Goal: Task Accomplishment & Management: Manage account settings

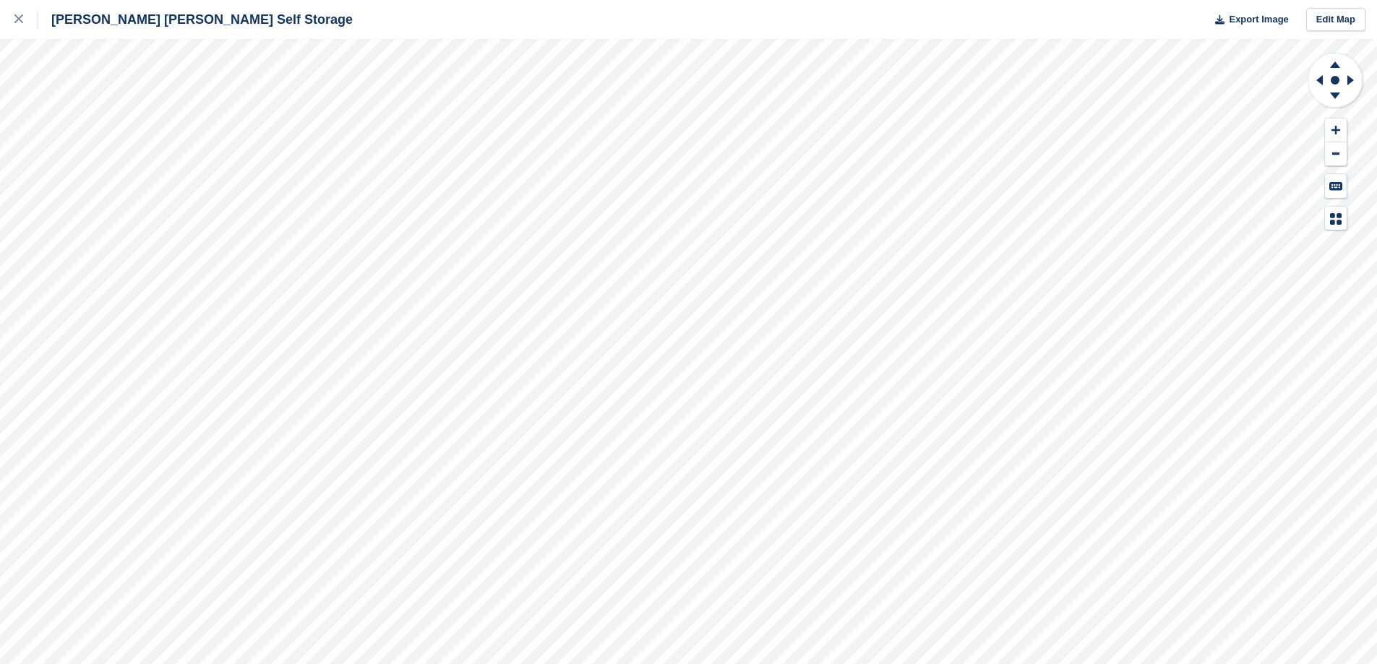
click at [18, 16] on icon at bounding box center [18, 18] width 9 height 9
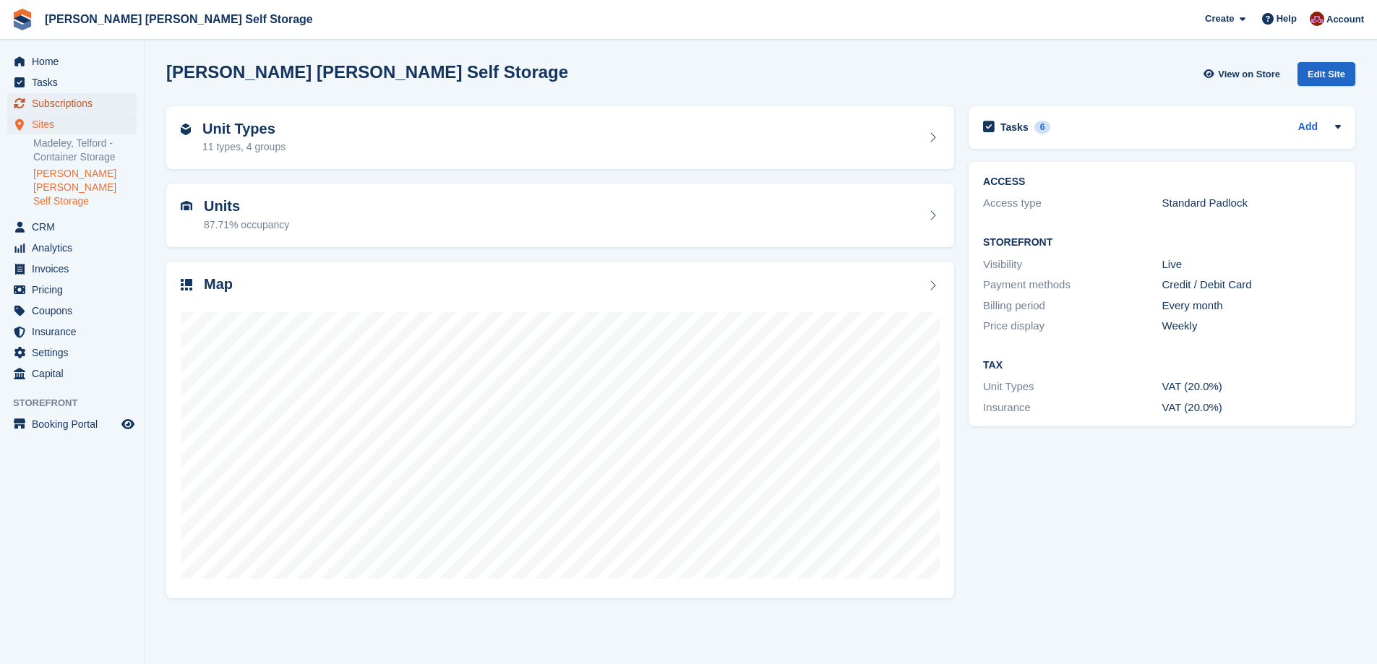
click at [65, 99] on span "Subscriptions" at bounding box center [75, 103] width 87 height 20
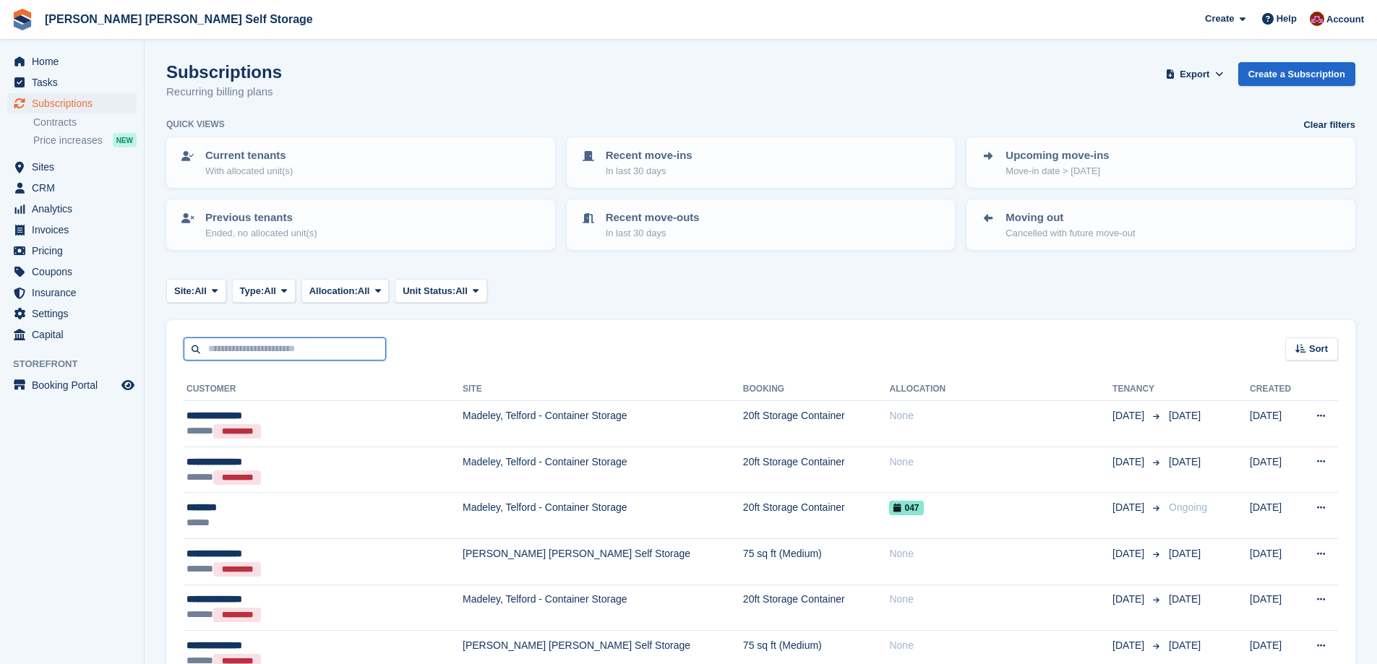
click at [272, 348] on input "text" at bounding box center [285, 350] width 202 height 24
type input "**********"
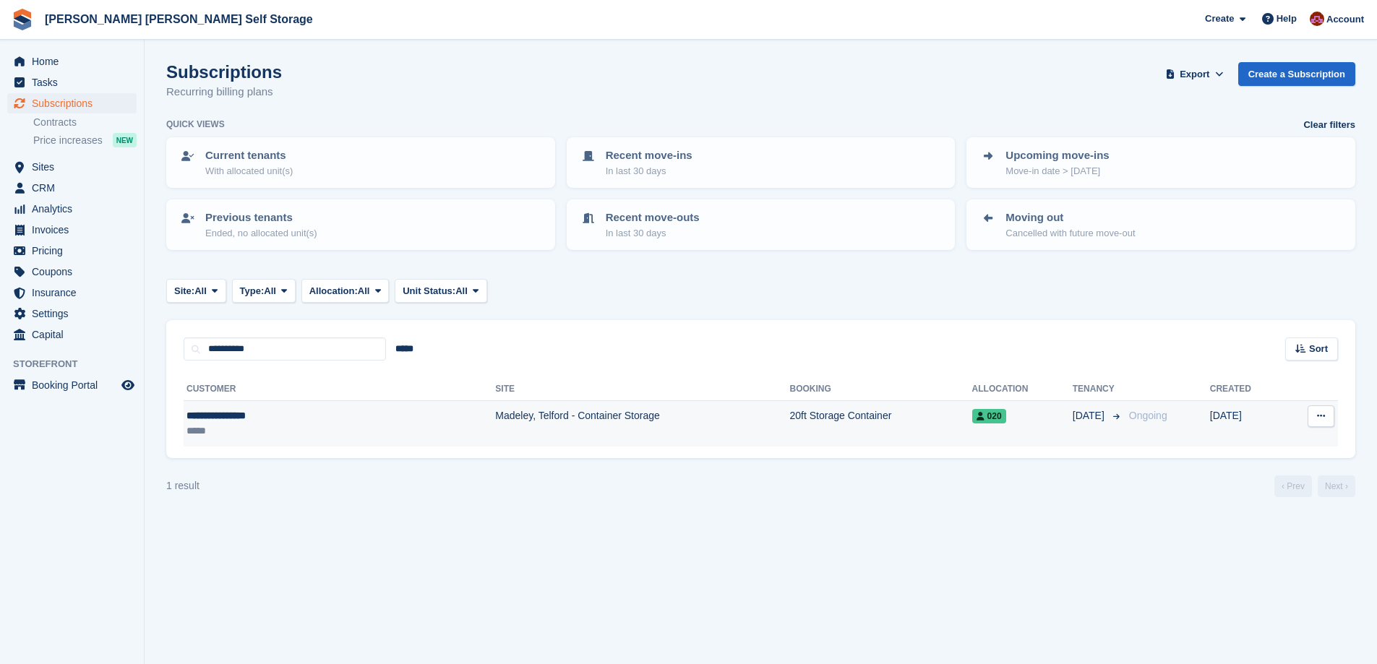
click at [495, 429] on td "Madeley, Telford - Container Storage" at bounding box center [642, 424] width 294 height 46
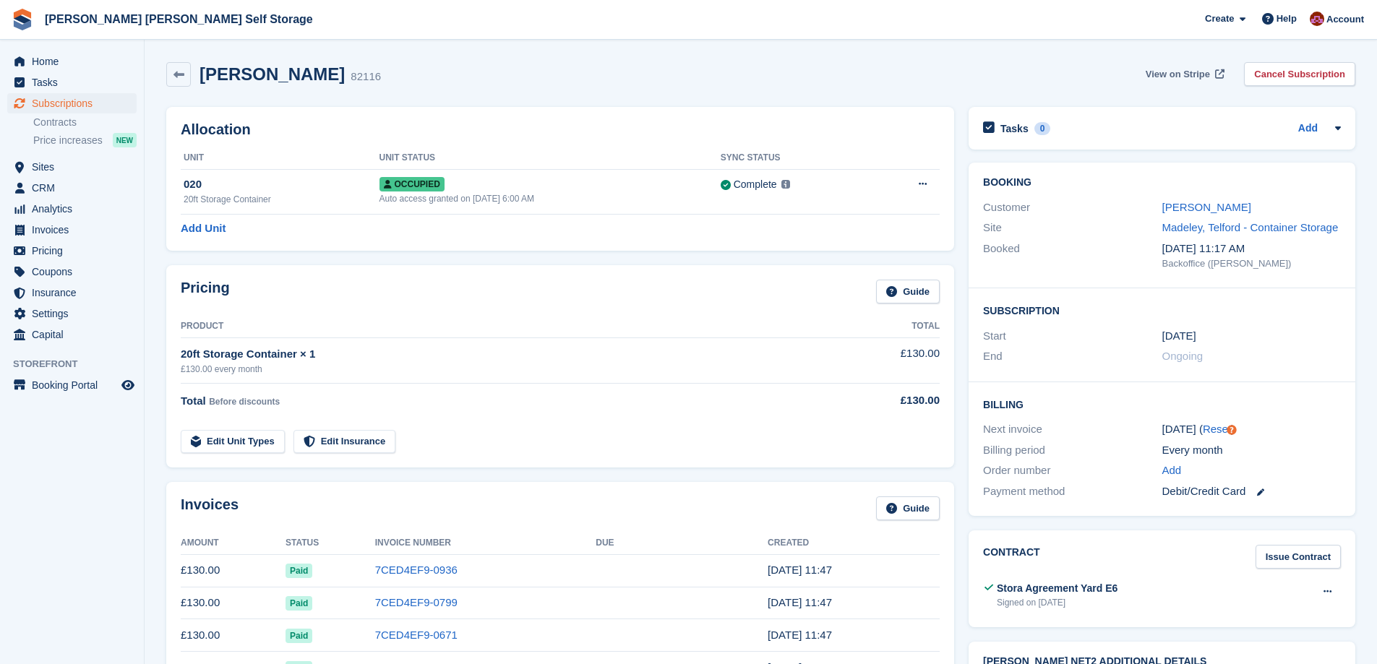
click at [1195, 75] on span "View on Stripe" at bounding box center [1178, 74] width 64 height 14
click at [1277, 19] on span at bounding box center [1267, 18] width 17 height 17
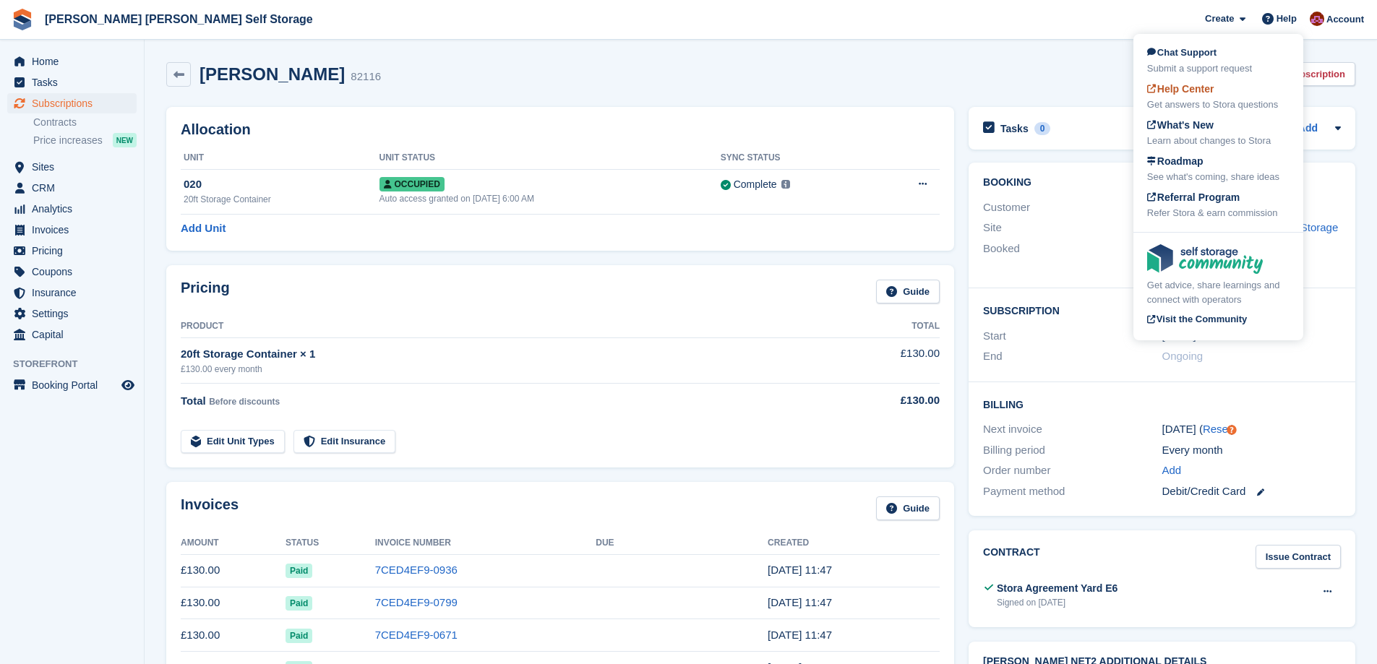
click at [1192, 88] on span "Help Center" at bounding box center [1180, 89] width 67 height 12
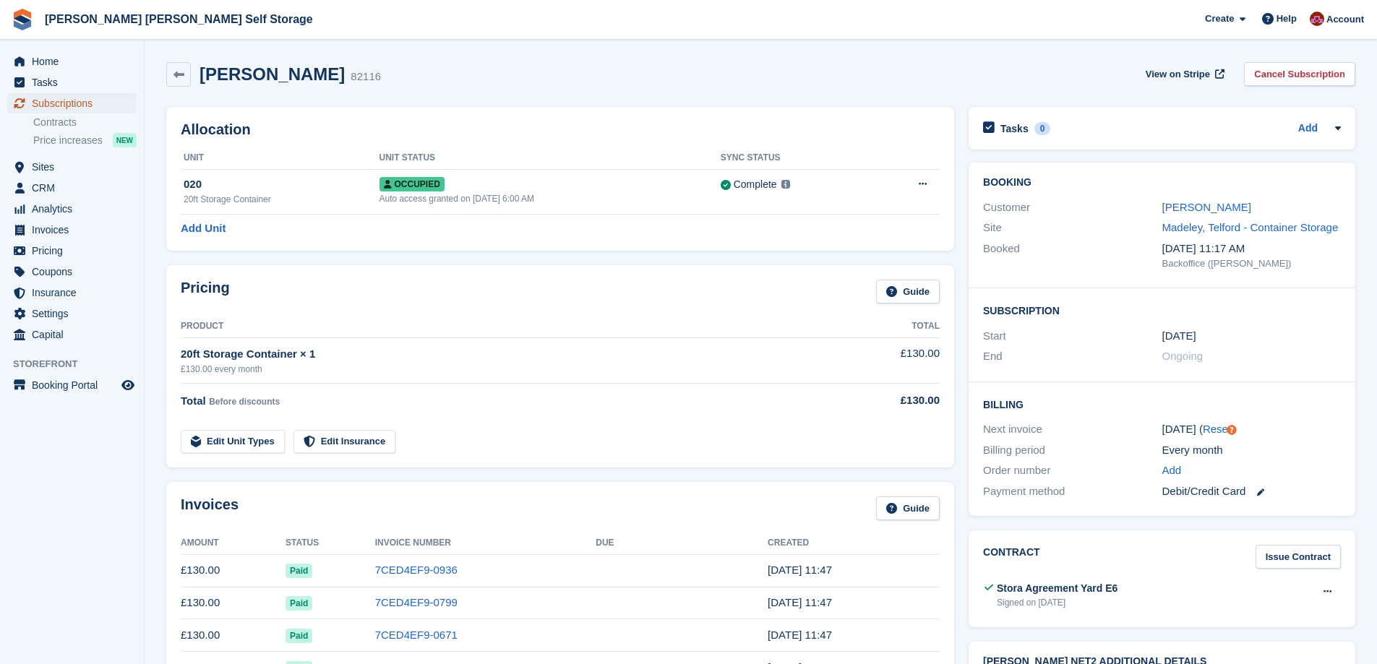
click at [71, 106] on span "Subscriptions" at bounding box center [75, 103] width 87 height 20
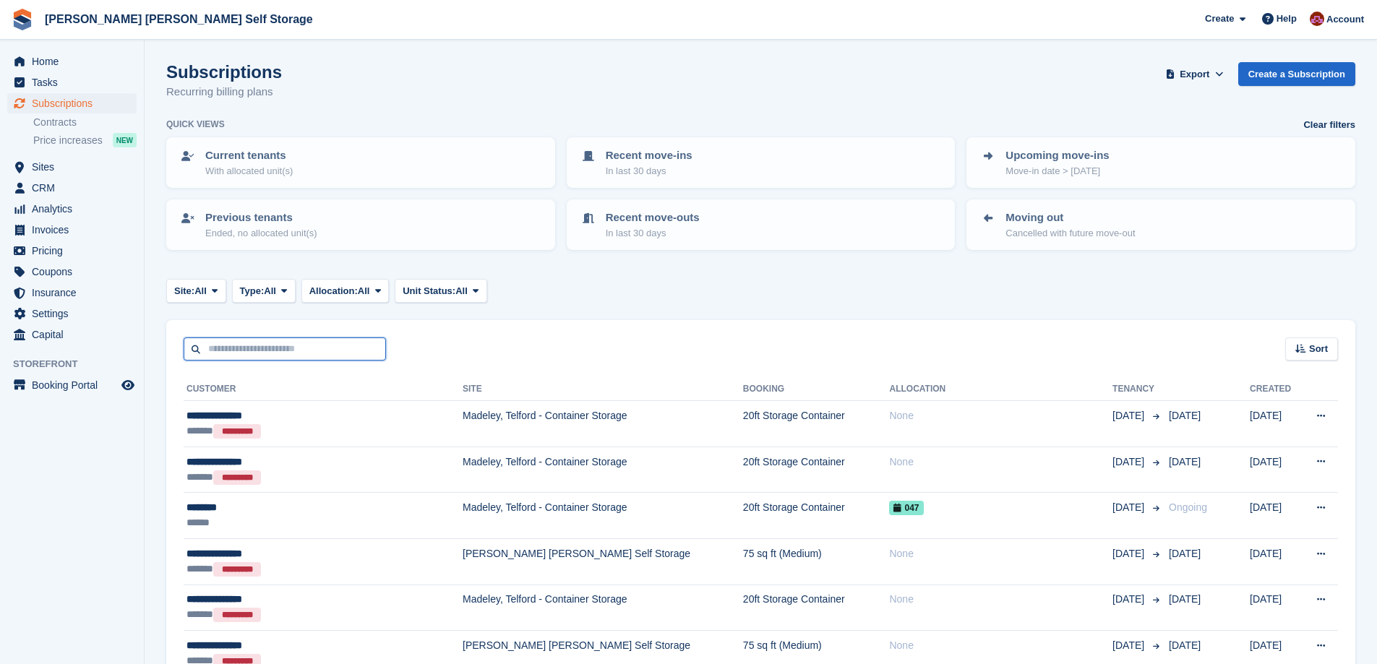
click at [247, 347] on input "text" at bounding box center [285, 350] width 202 height 24
type input "*****"
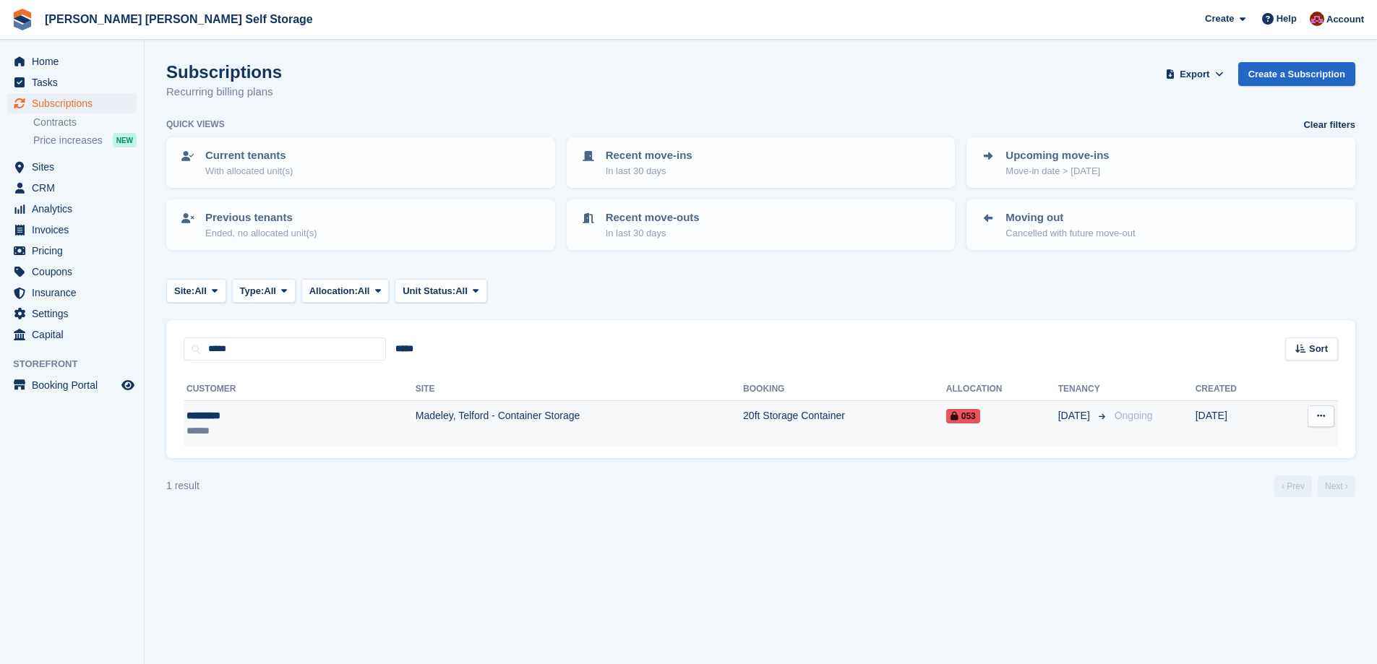
click at [227, 421] on div "*********" at bounding box center [243, 415] width 113 height 15
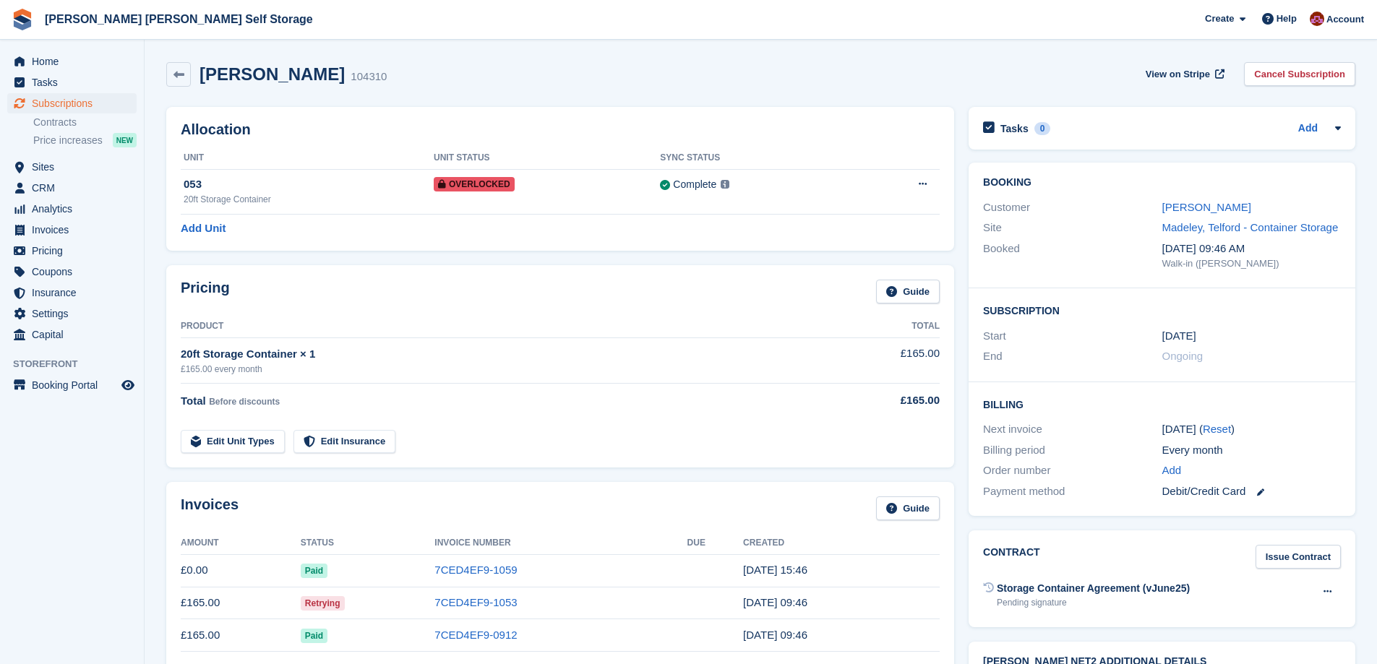
scroll to position [217, 0]
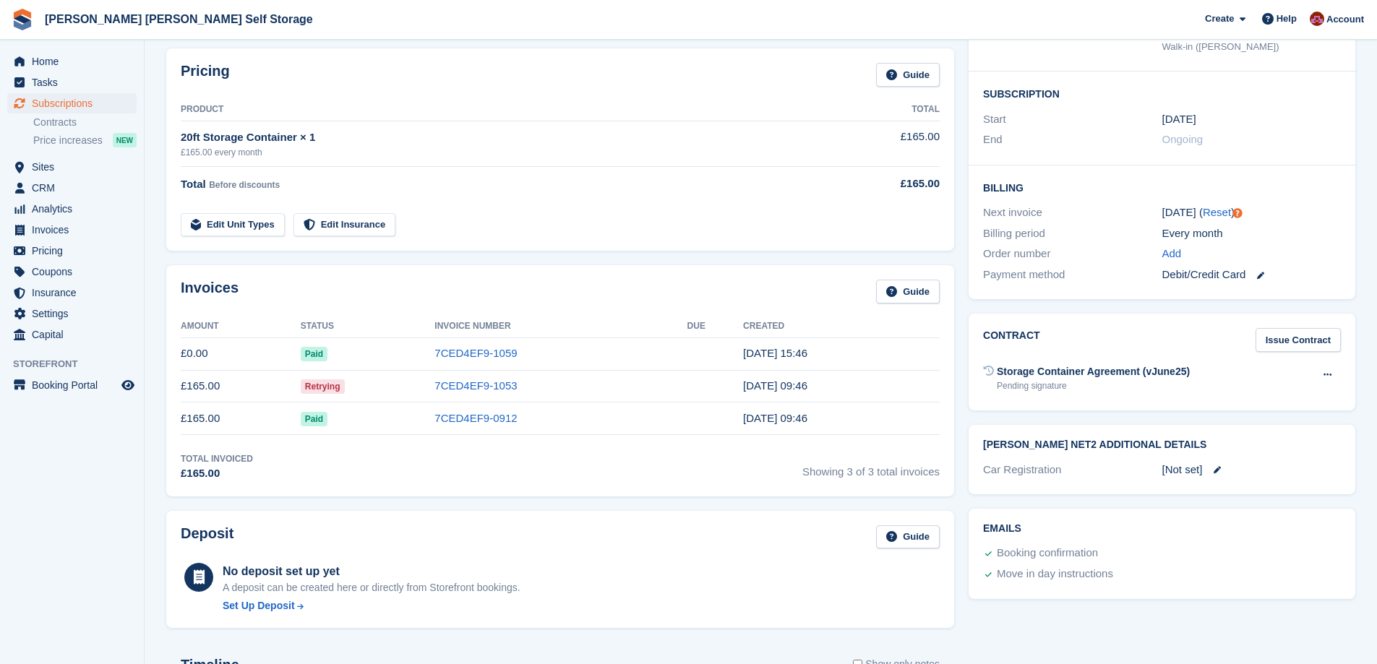
click at [964, 379] on div "Contract Issue Contract Storage Container Agreement (vJune25) Pending signature…" at bounding box center [1161, 362] width 401 height 111
click at [60, 62] on span "Home" at bounding box center [75, 61] width 87 height 20
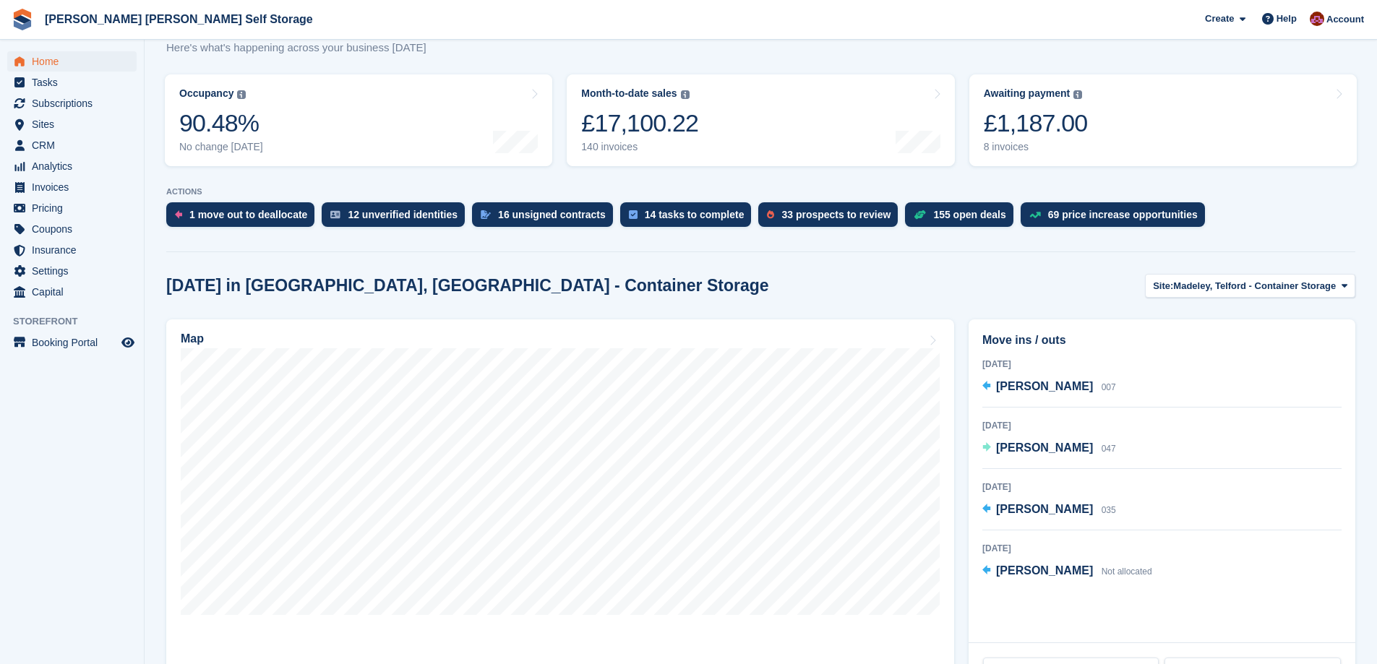
scroll to position [289, 0]
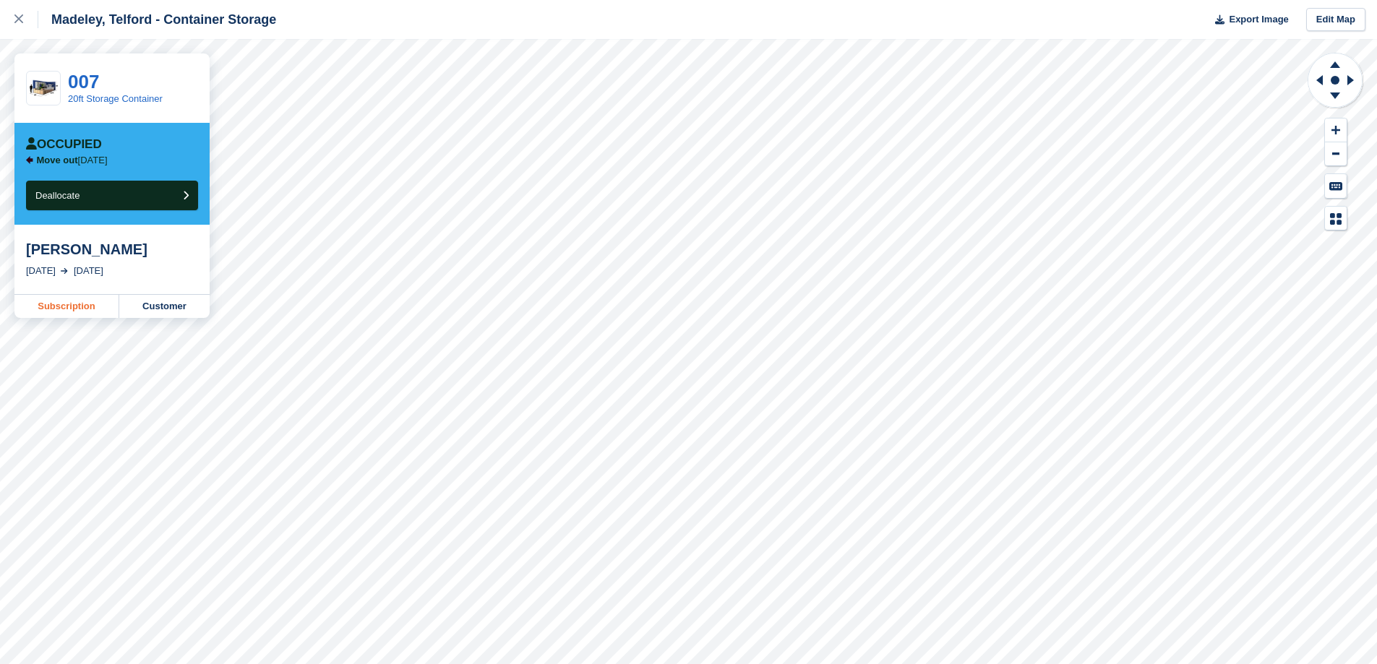
click at [82, 314] on link "Subscription" at bounding box center [66, 306] width 105 height 23
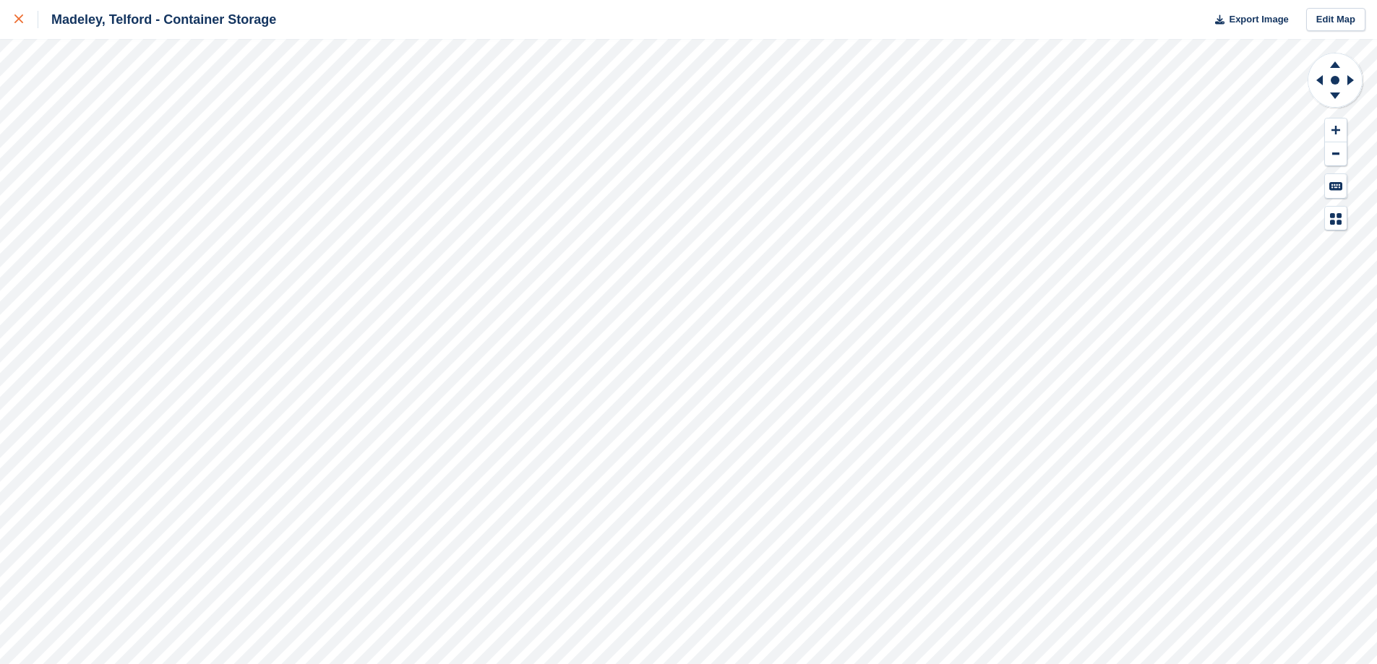
click at [11, 20] on link at bounding box center [19, 19] width 38 height 39
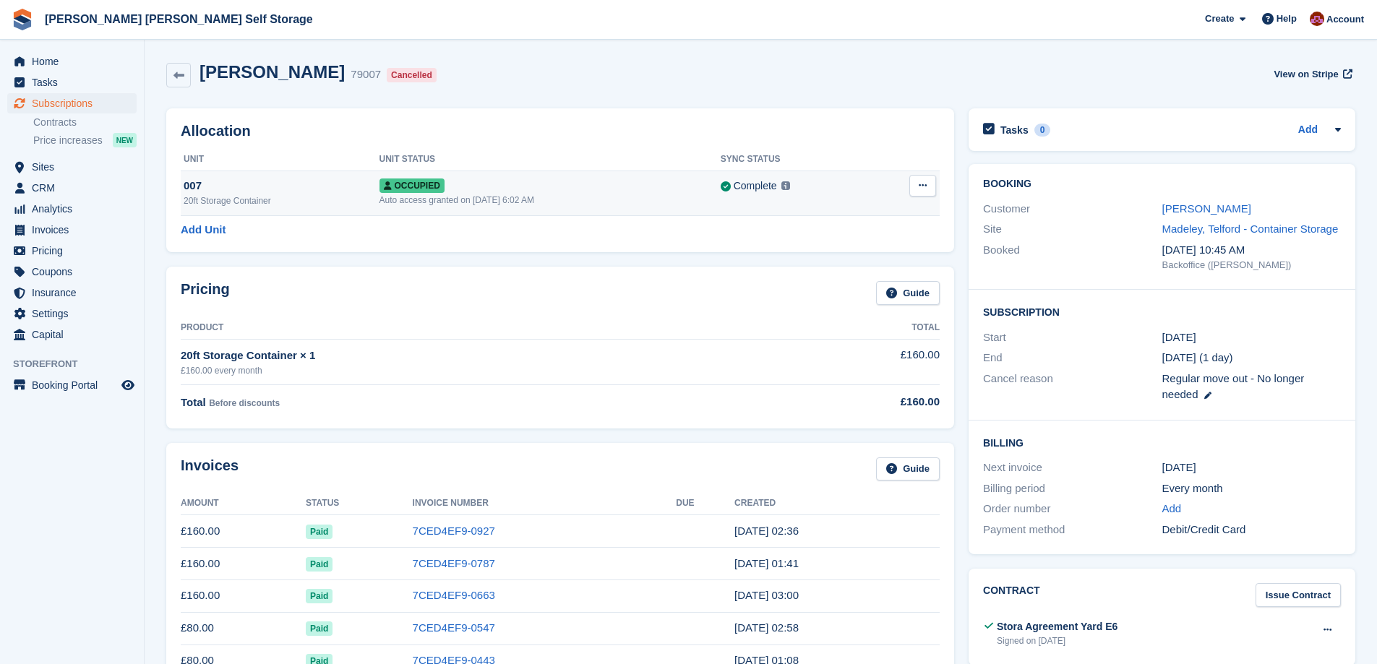
click at [930, 186] on button at bounding box center [922, 186] width 27 height 22
click at [844, 268] on p "Deallocate" at bounding box center [867, 263] width 126 height 19
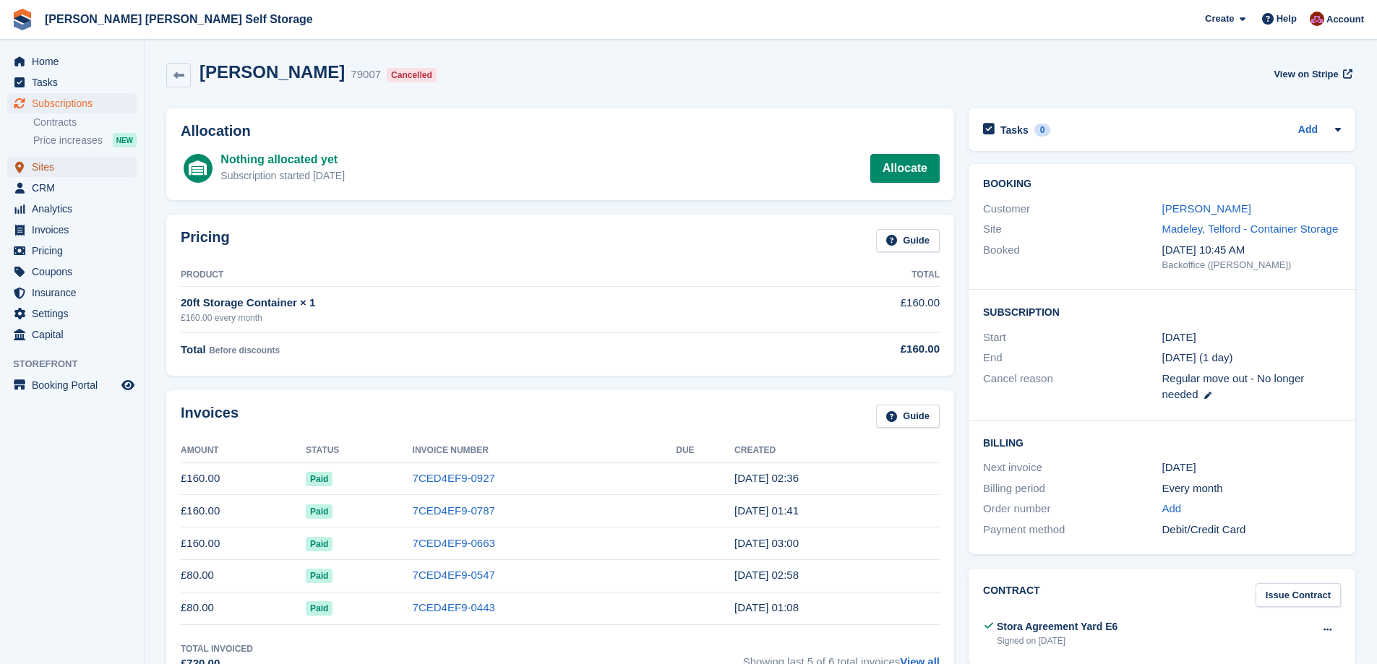
click at [54, 160] on span "Sites" at bounding box center [75, 167] width 87 height 20
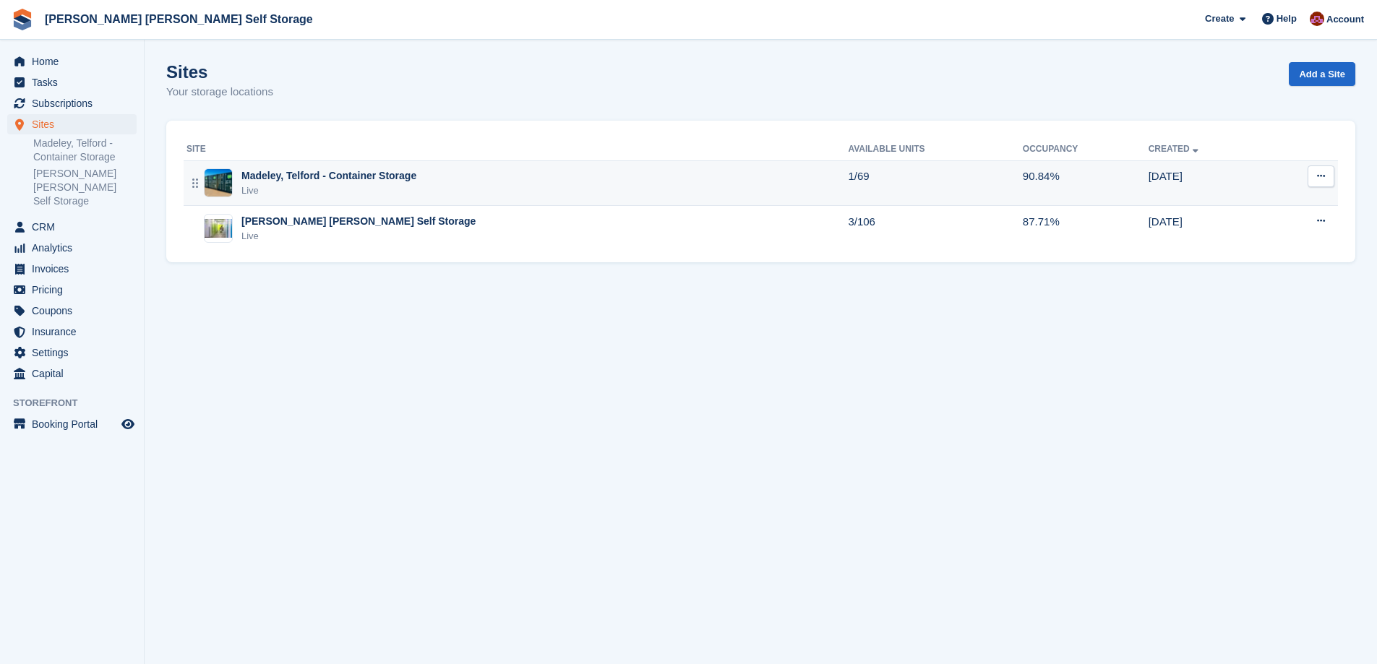
click at [278, 184] on div "Live" at bounding box center [328, 191] width 175 height 14
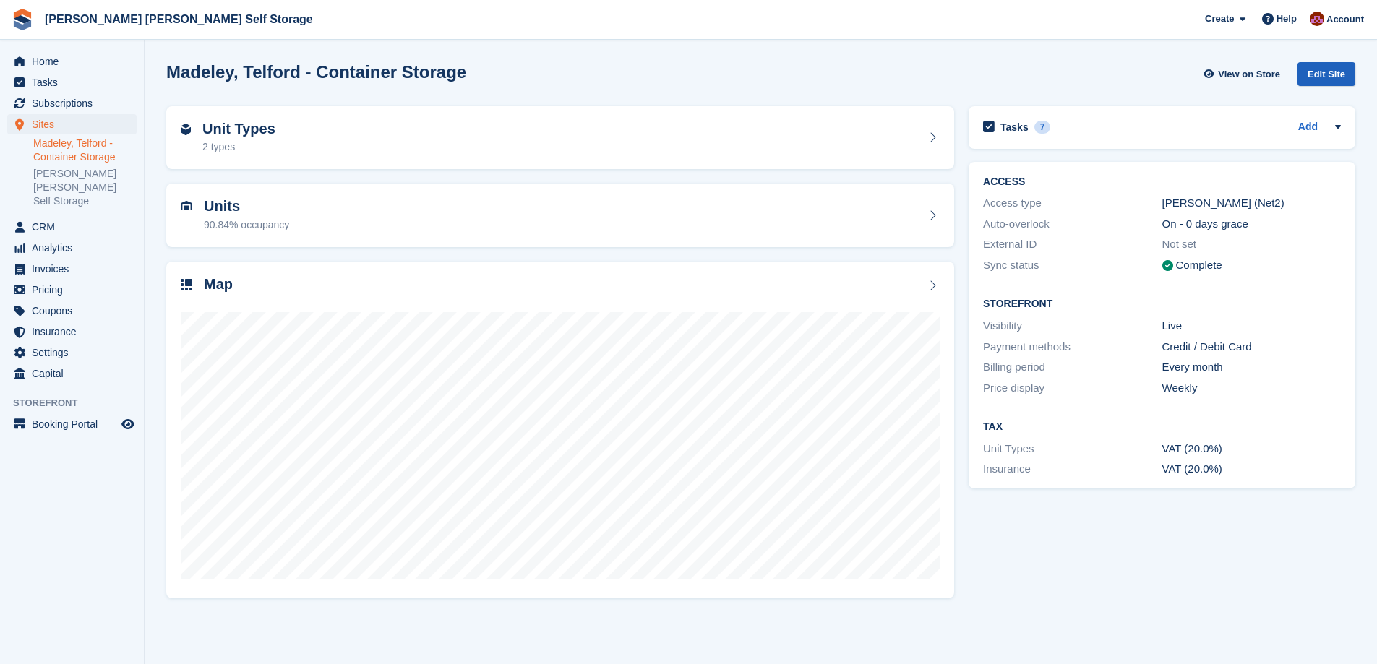
click at [1339, 78] on div "Edit Site" at bounding box center [1327, 74] width 58 height 24
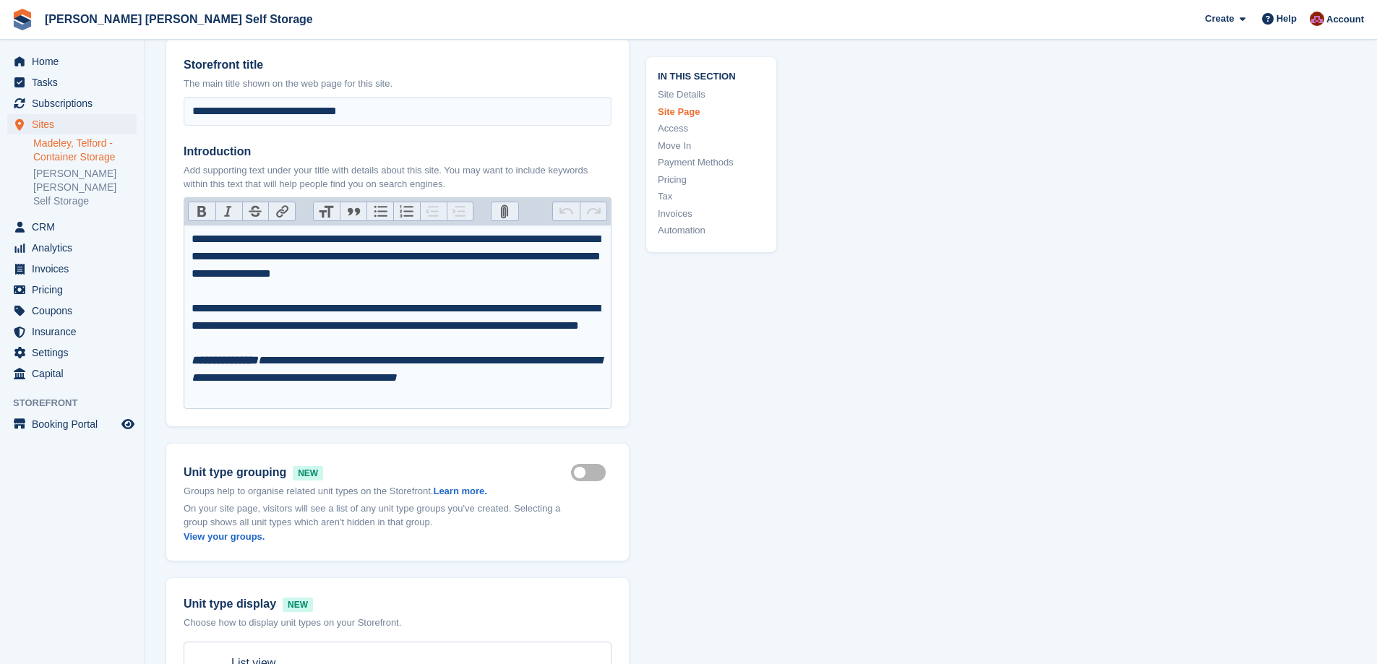
type input "**********"
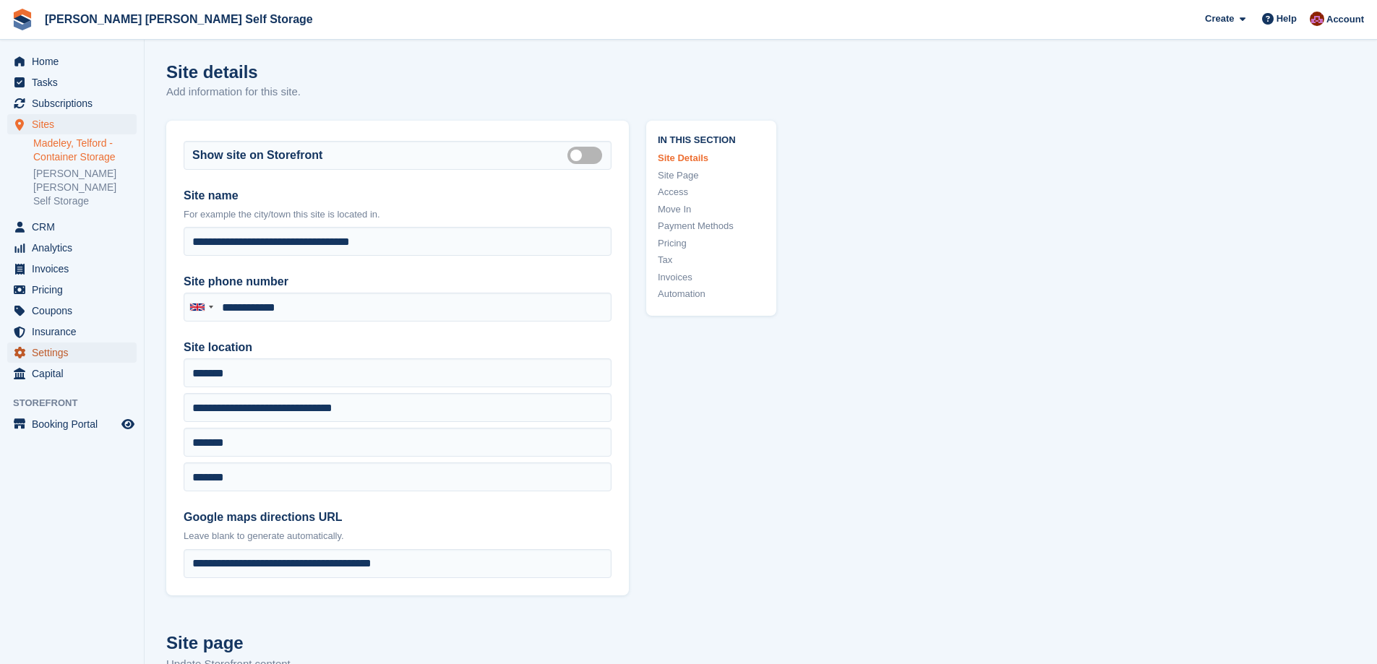
click at [55, 343] on span "Settings" at bounding box center [75, 353] width 87 height 20
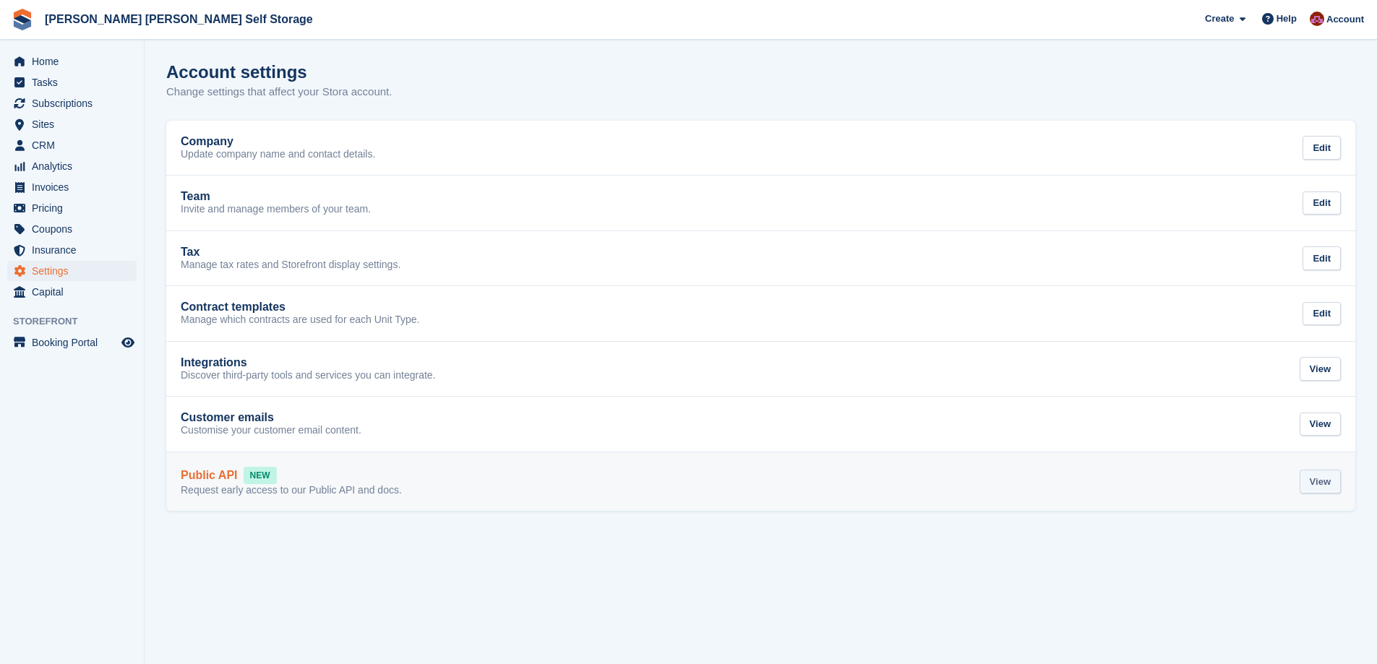
click at [1308, 486] on div "View" at bounding box center [1320, 482] width 41 height 24
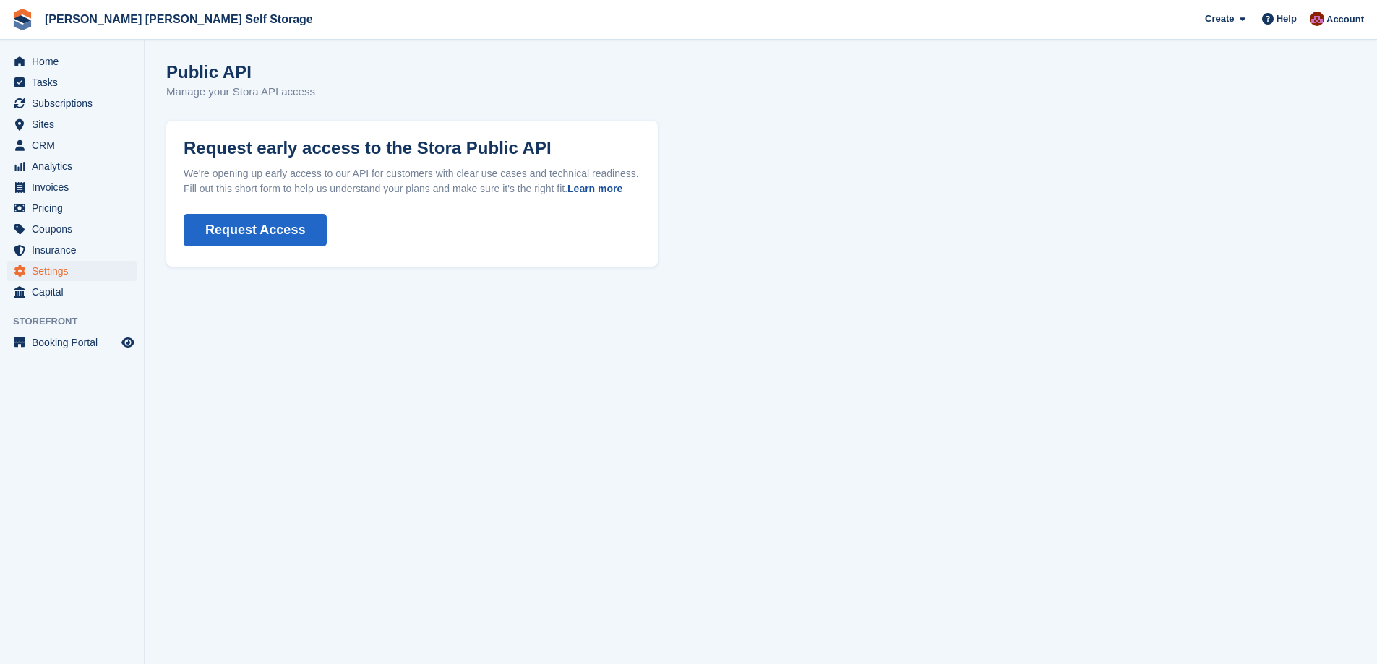
click at [610, 192] on link "Learn more" at bounding box center [594, 189] width 55 height 12
click at [43, 126] on span "Sites" at bounding box center [75, 124] width 87 height 20
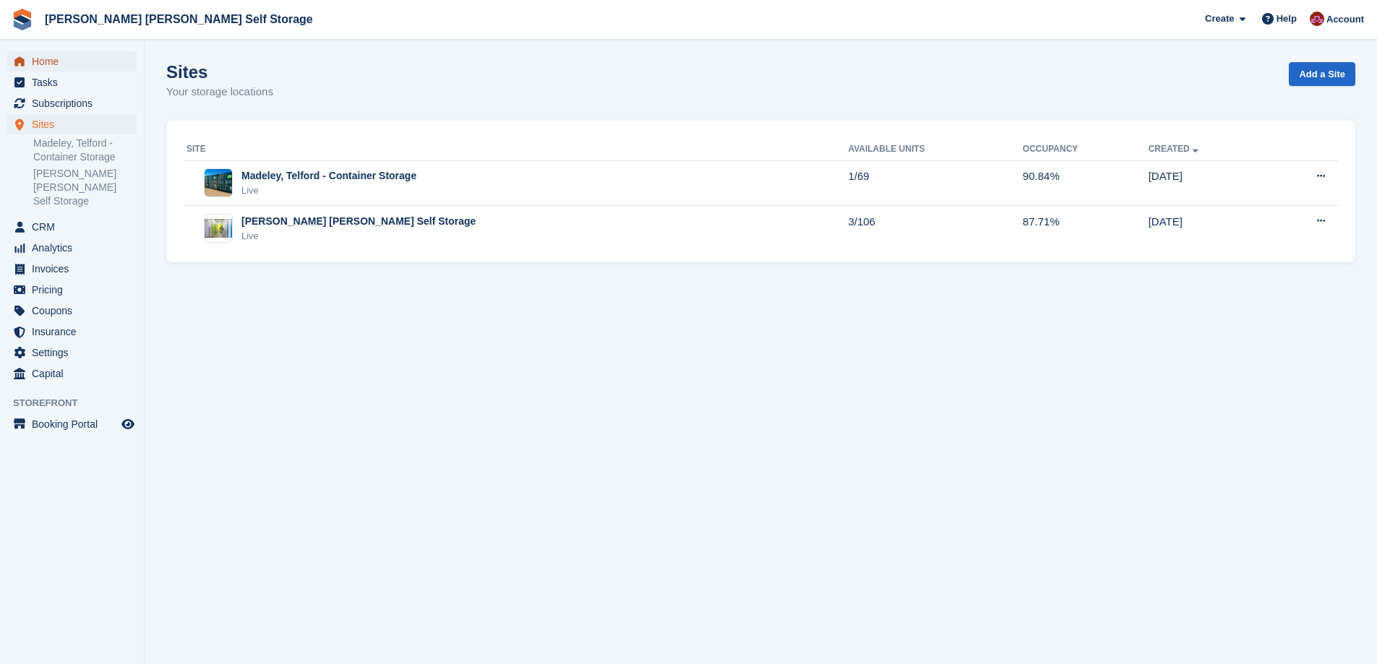
drag, startPoint x: 45, startPoint y: 57, endPoint x: 53, endPoint y: 61, distance: 8.7
click at [46, 59] on span "Home" at bounding box center [75, 61] width 87 height 20
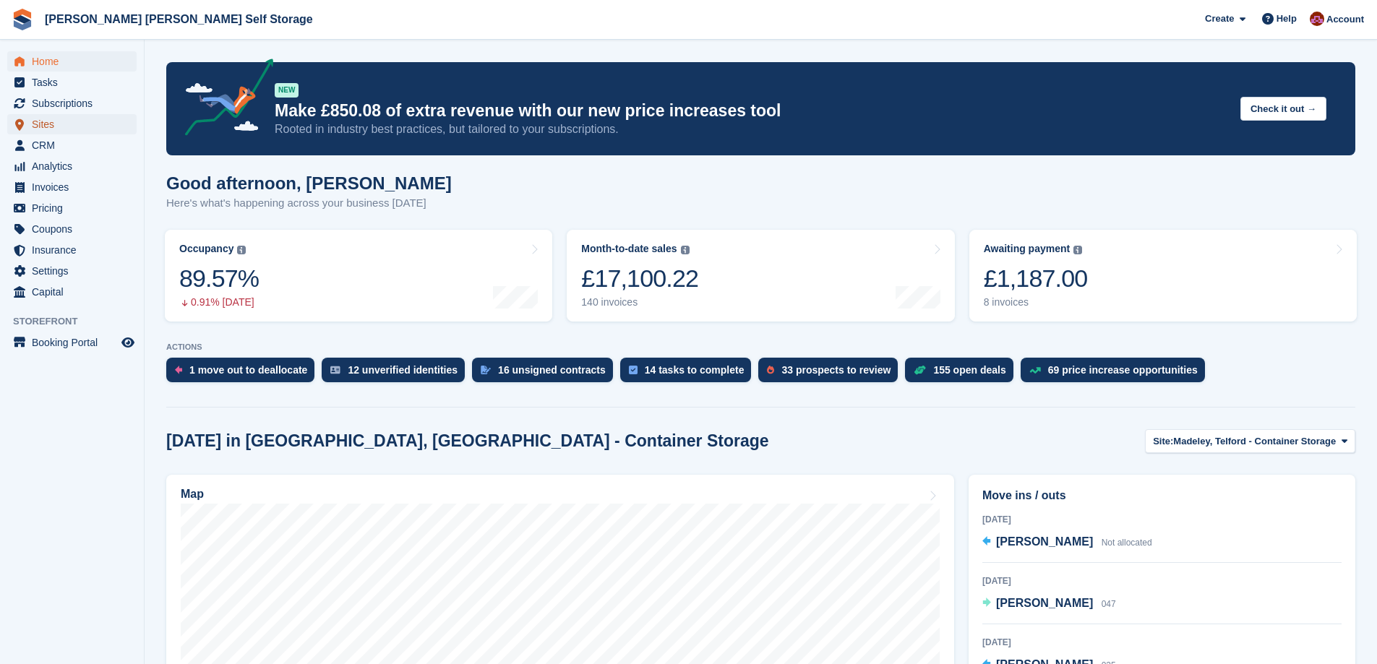
drag, startPoint x: 35, startPoint y: 125, endPoint x: 82, endPoint y: 134, distance: 48.5
click at [35, 125] on span "Sites" at bounding box center [75, 124] width 87 height 20
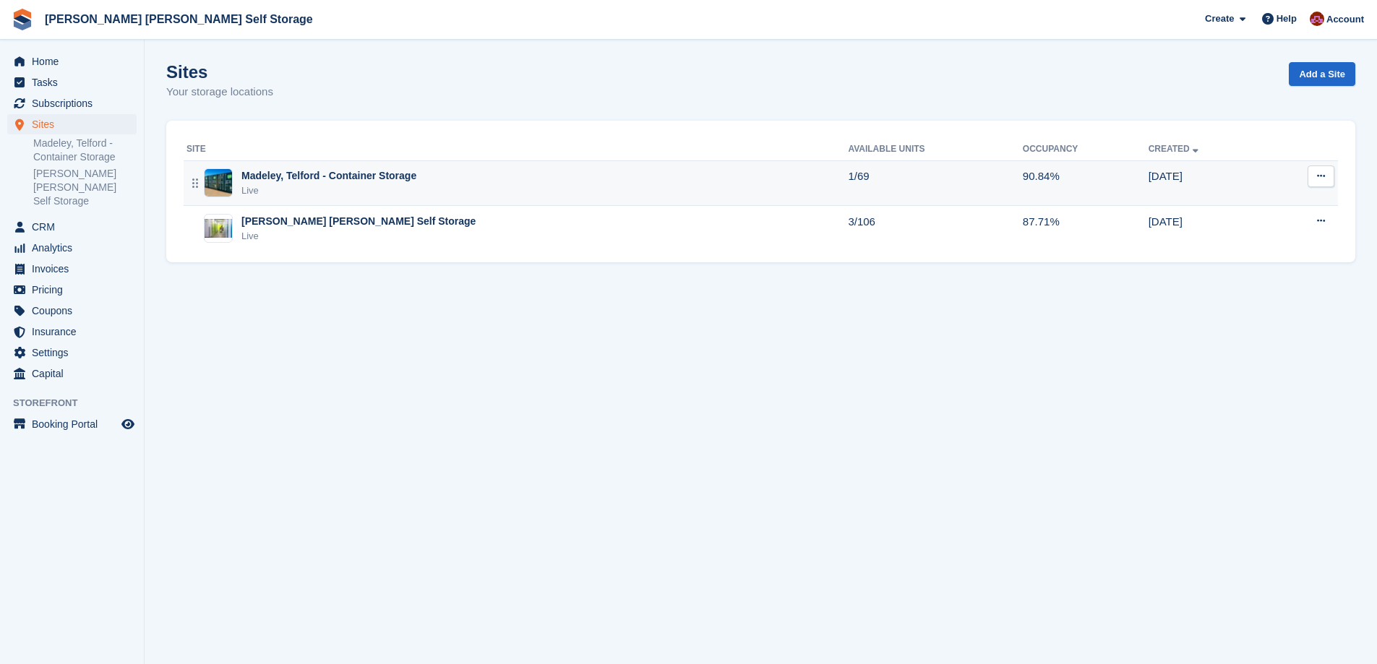
click at [432, 180] on div "Madeley, Telford - Container Storage Live" at bounding box center [517, 183] width 661 height 30
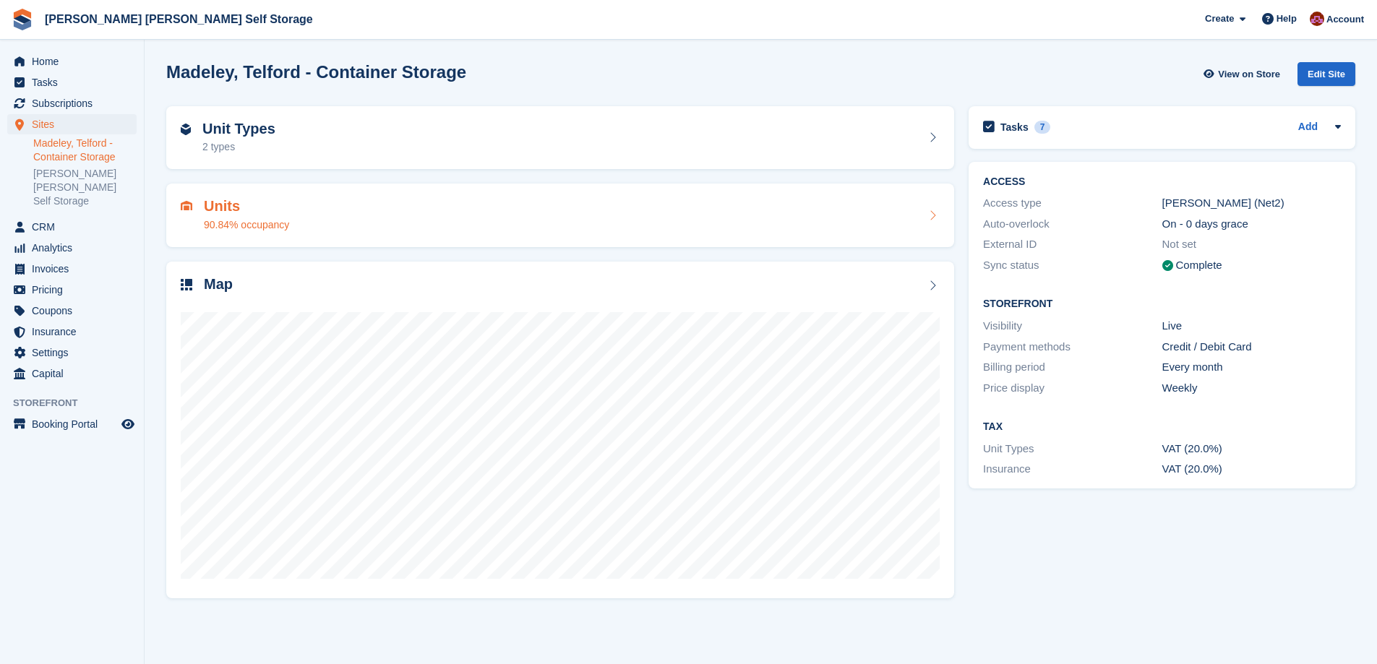
click at [192, 200] on div "Units 90.84% occupancy" at bounding box center [235, 215] width 108 height 35
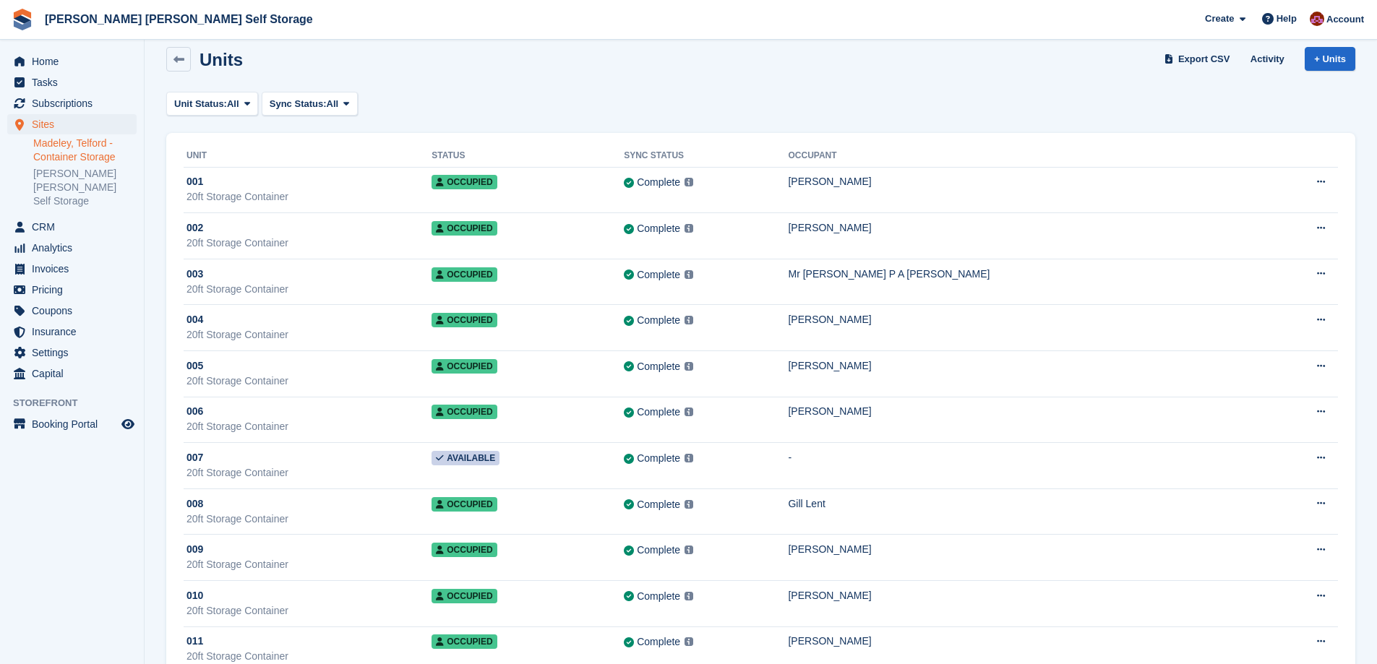
scroll to position [4, 0]
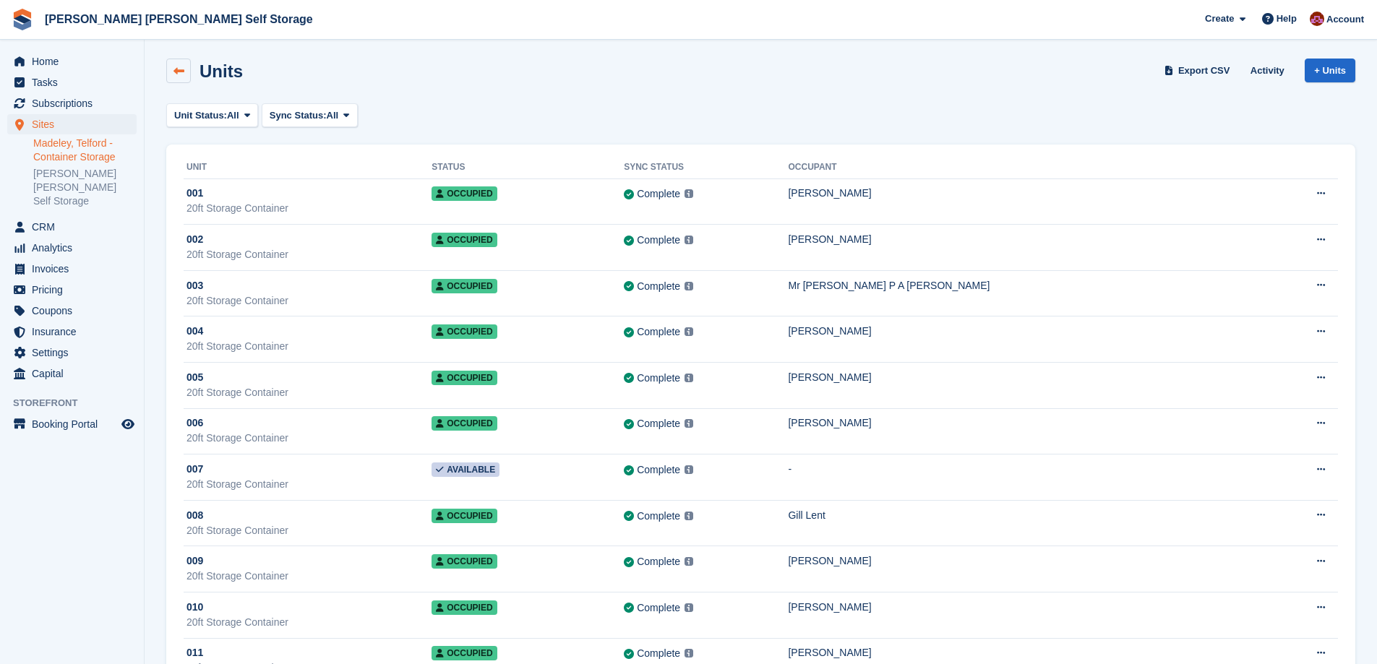
click at [177, 67] on icon at bounding box center [178, 71] width 11 height 11
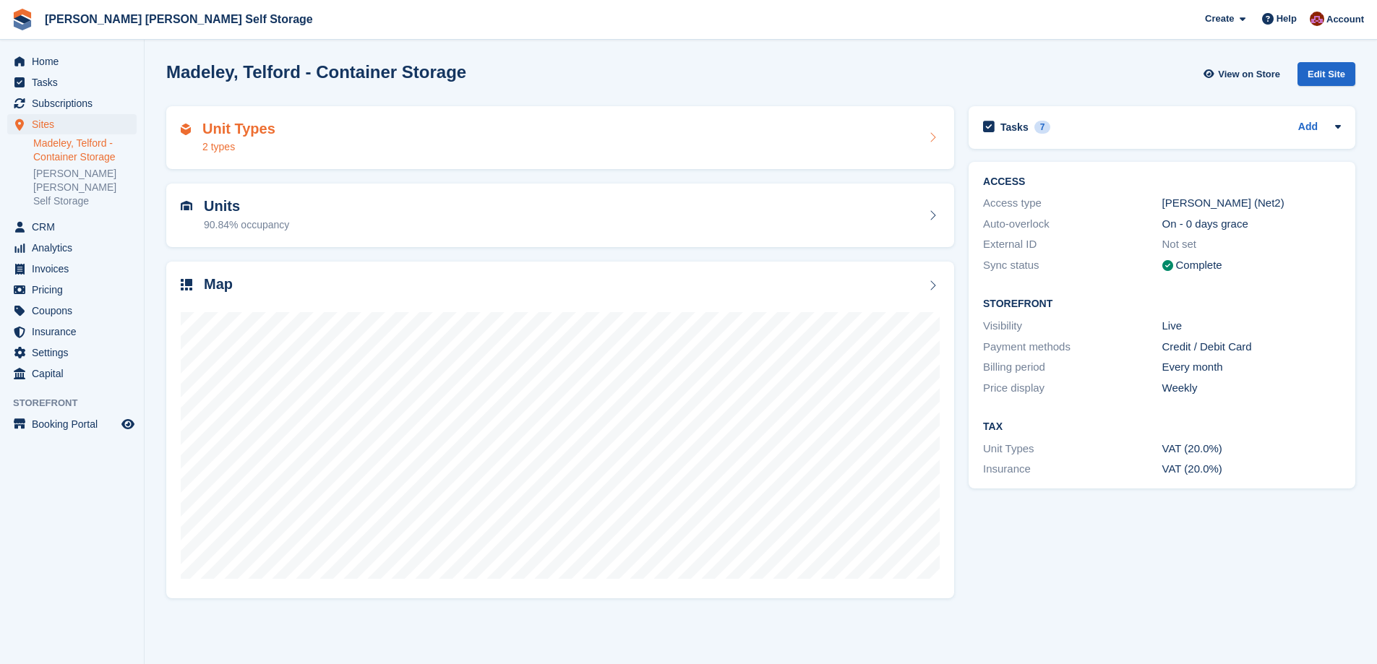
click at [912, 141] on div "Unit Types 2 types" at bounding box center [560, 138] width 759 height 35
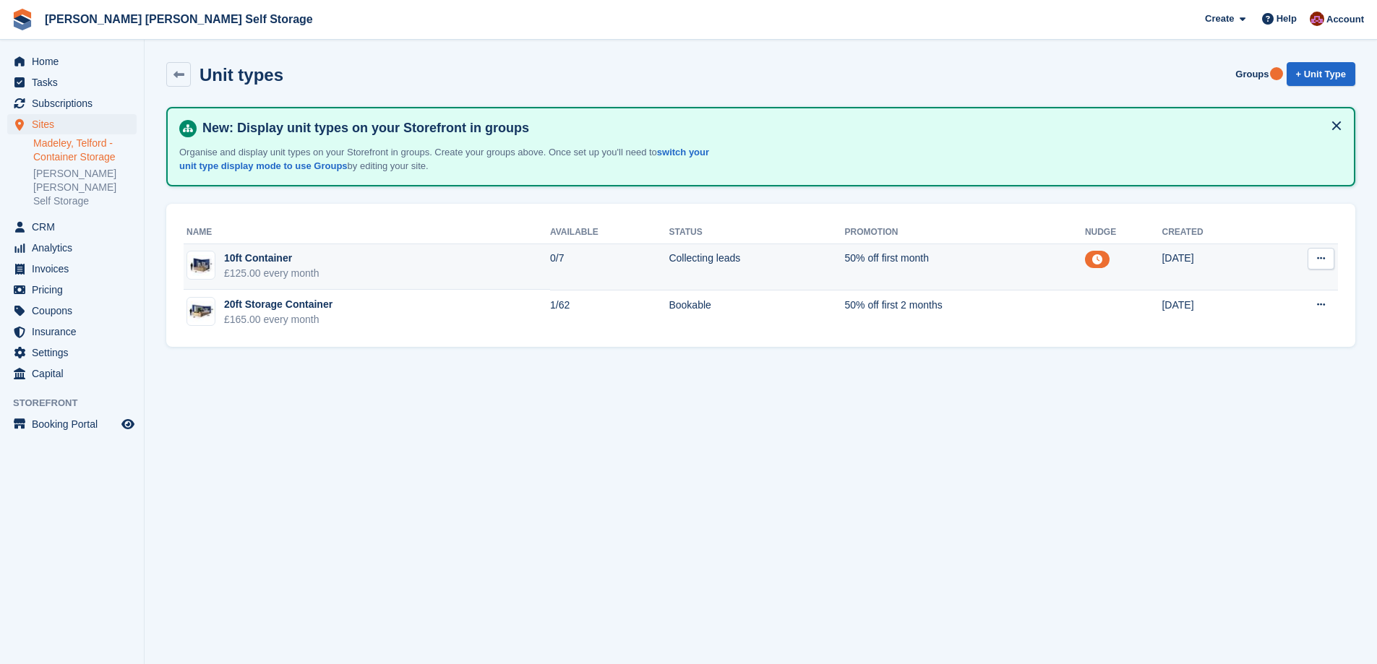
click at [464, 268] on td "10ft Container £125.00 every month" at bounding box center [367, 267] width 367 height 46
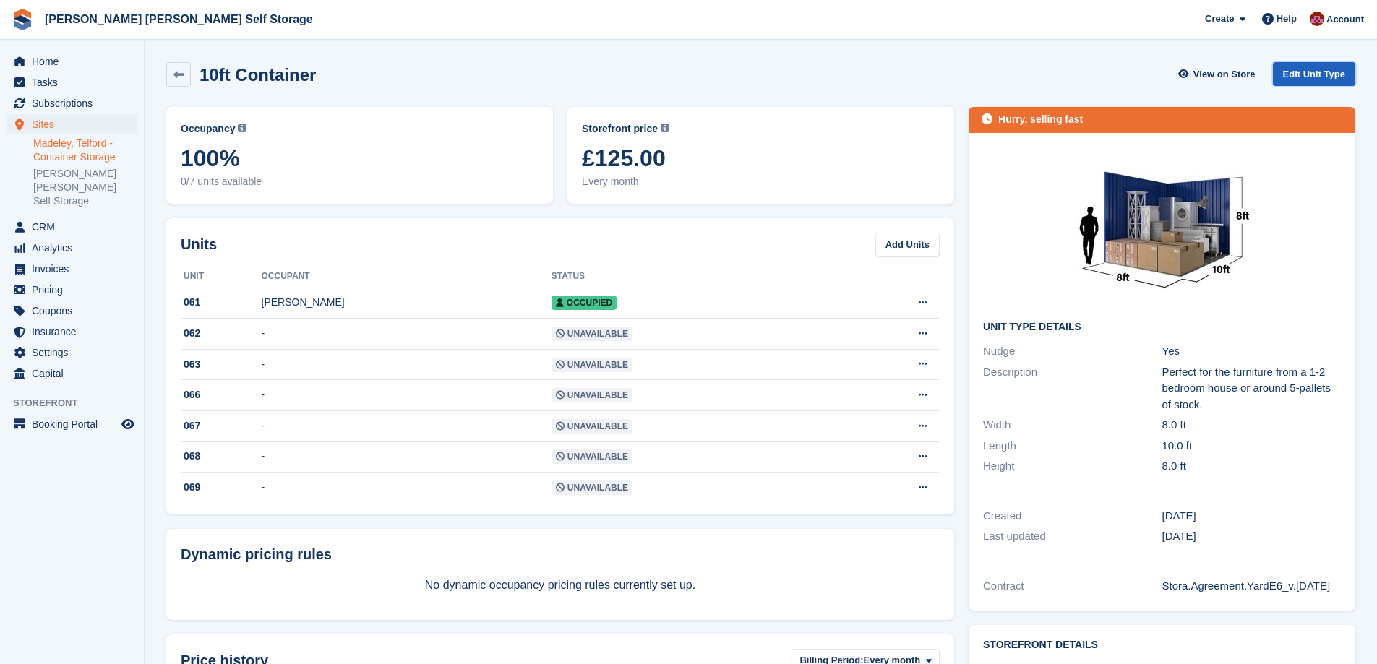
click at [1329, 78] on link "Edit Unit Type" at bounding box center [1314, 74] width 82 height 24
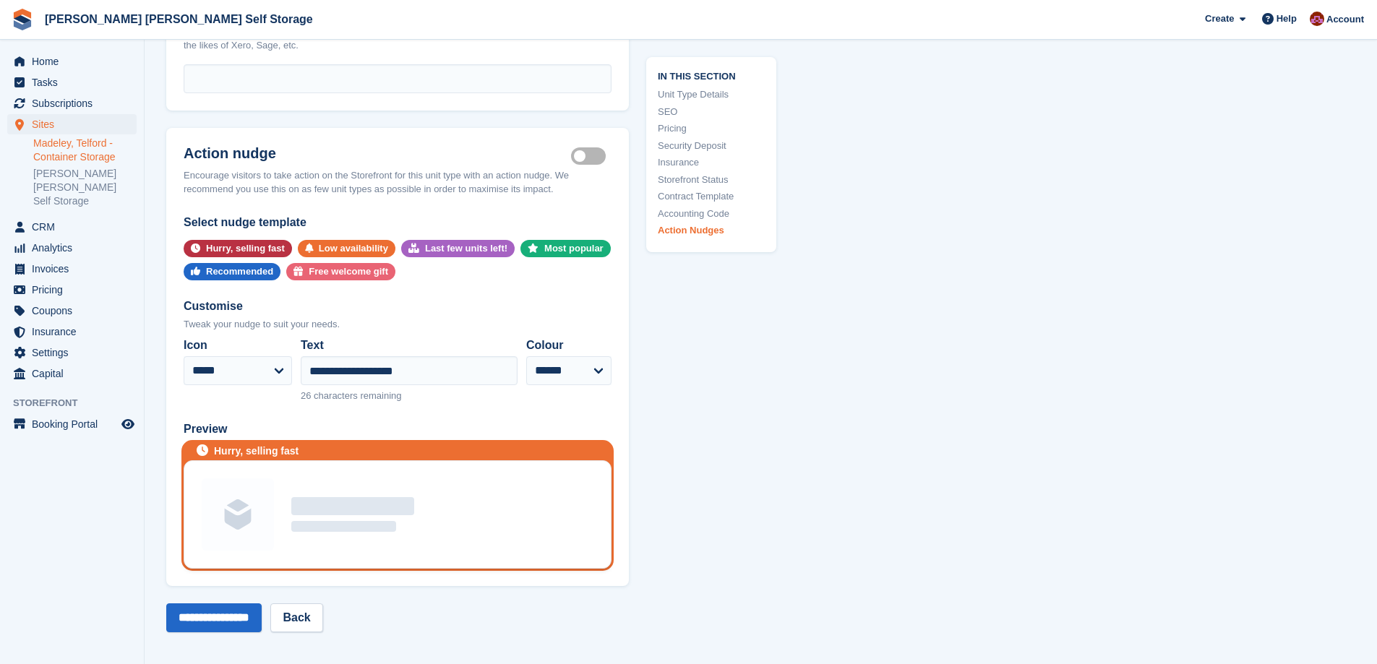
scroll to position [2458, 0]
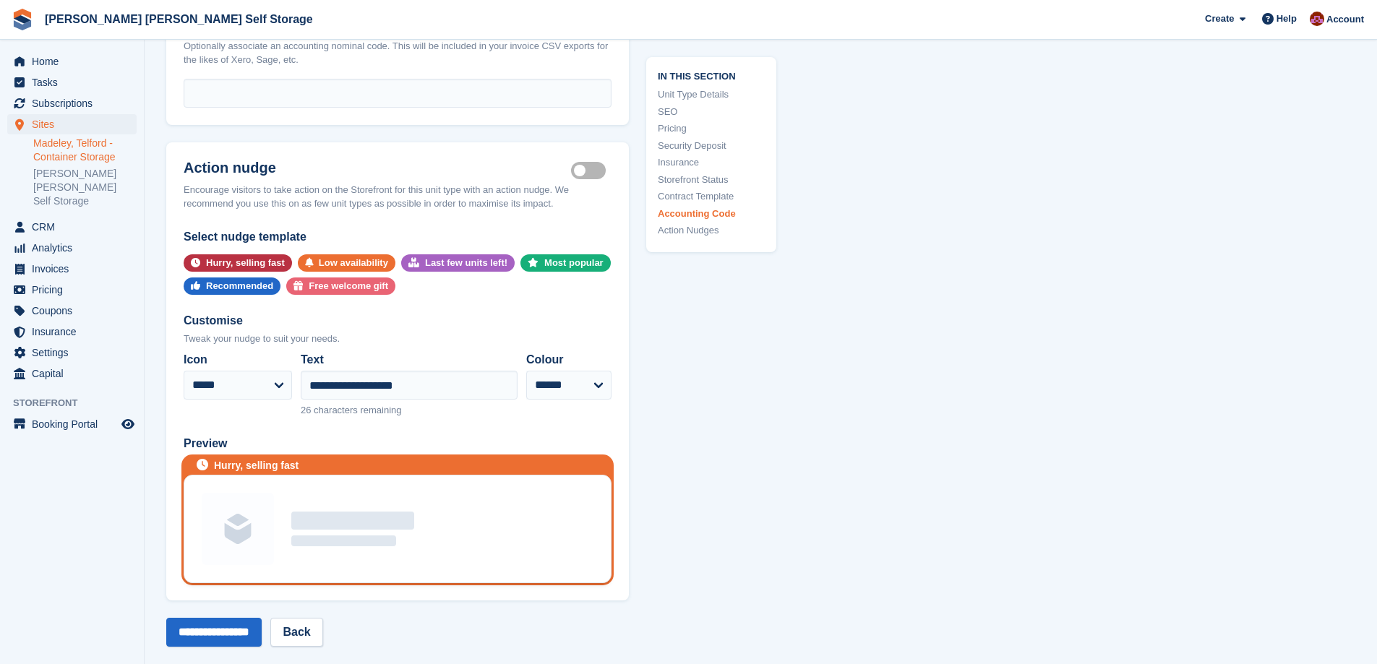
click at [580, 171] on label "Is active" at bounding box center [591, 170] width 40 height 2
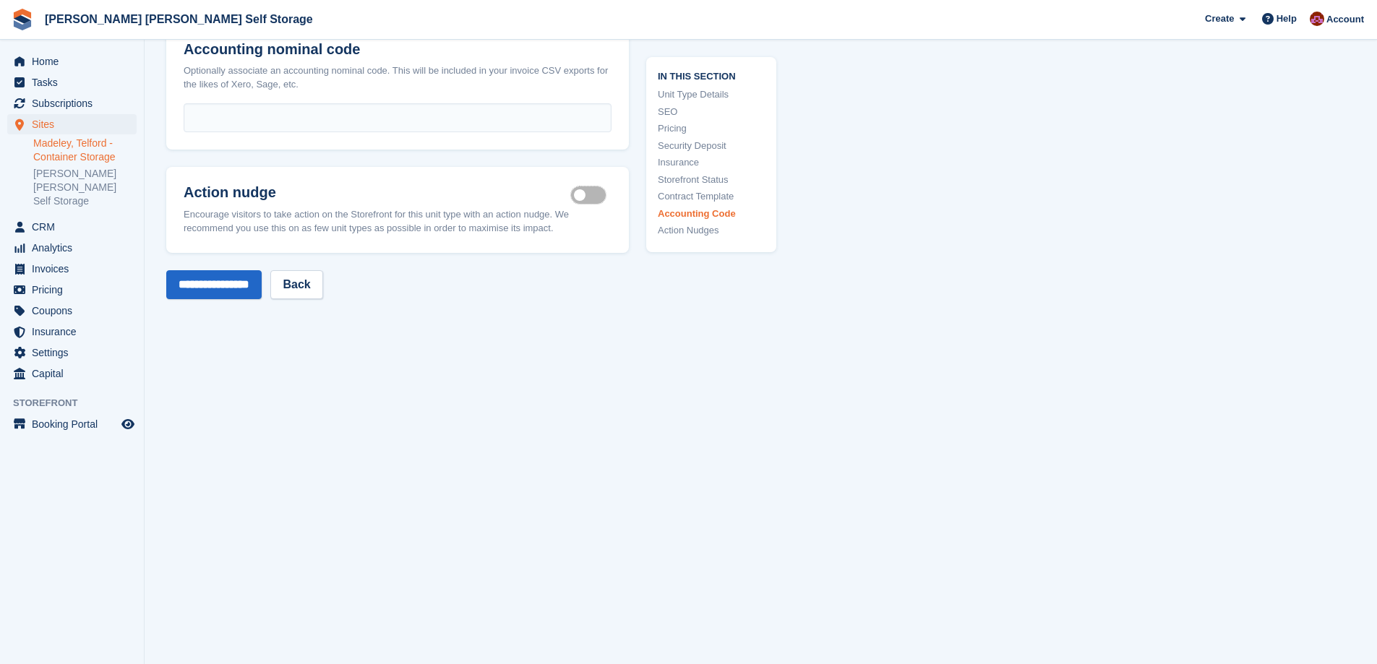
scroll to position [2446, 0]
click at [582, 194] on label "Is active" at bounding box center [591, 195] width 40 height 2
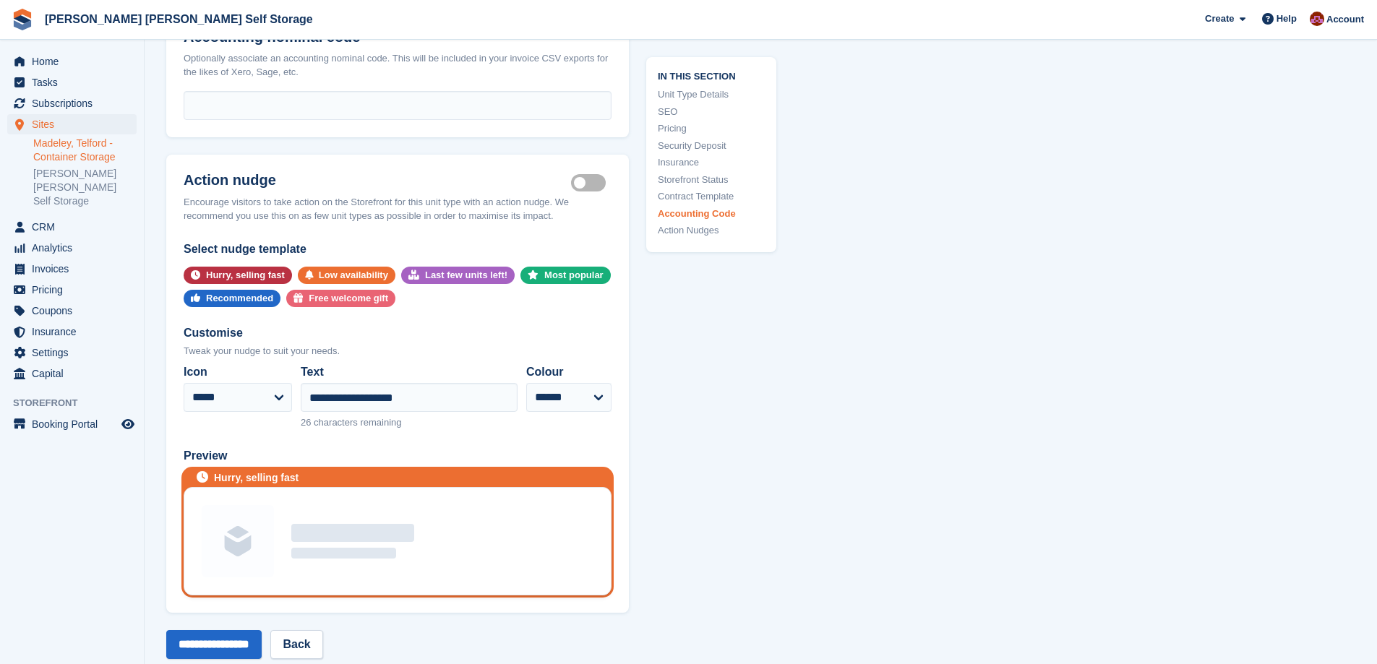
click at [596, 184] on label "Is active" at bounding box center [591, 182] width 40 height 2
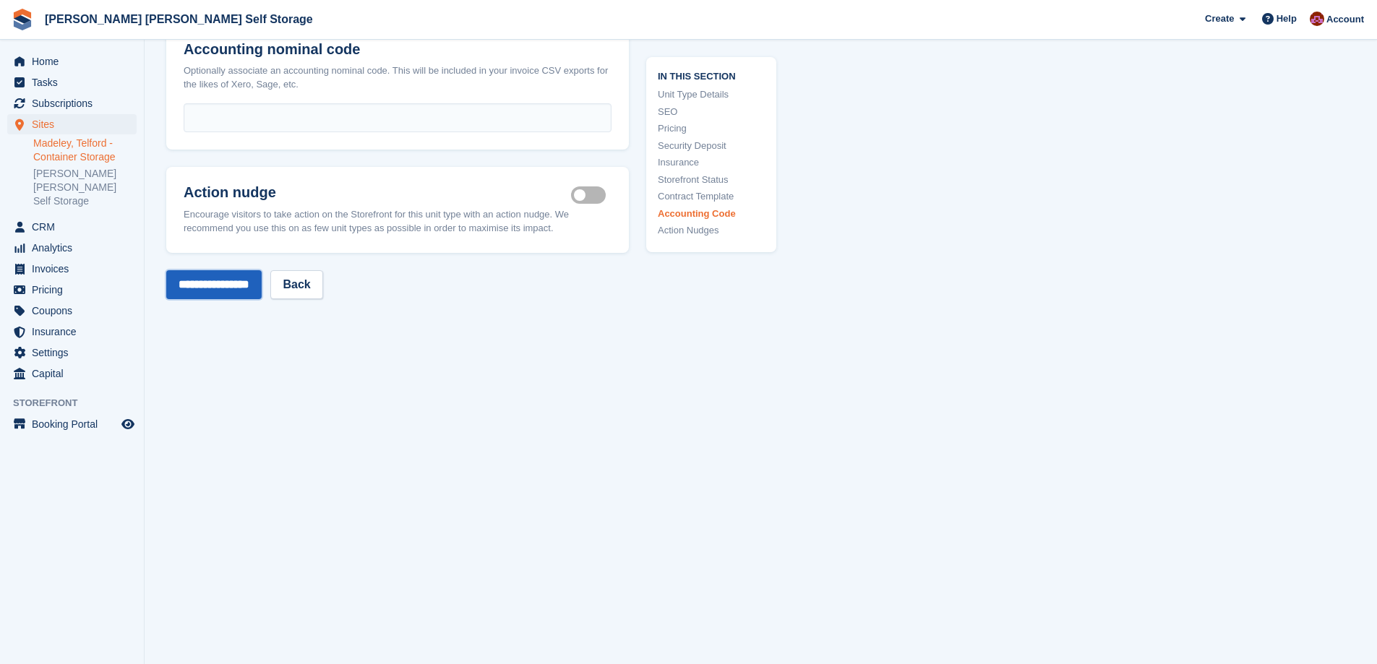
click at [241, 283] on input "**********" at bounding box center [213, 284] width 95 height 29
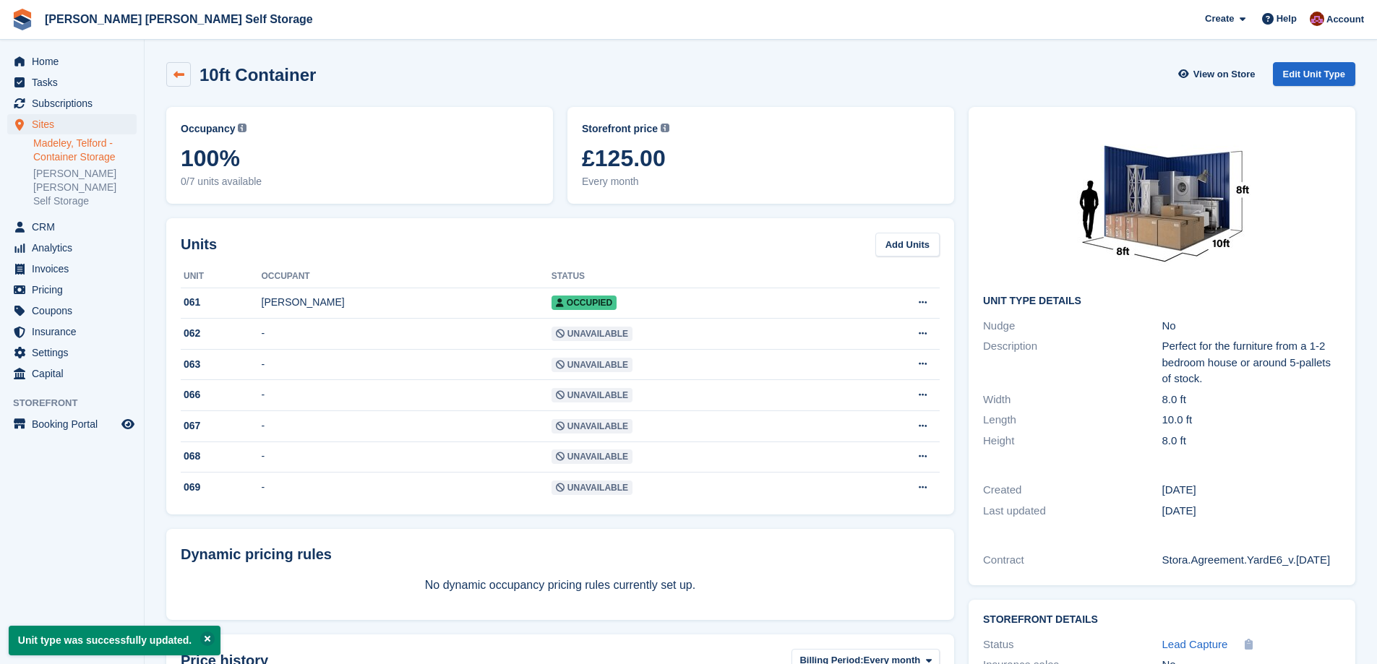
click at [184, 72] on icon at bounding box center [178, 74] width 11 height 11
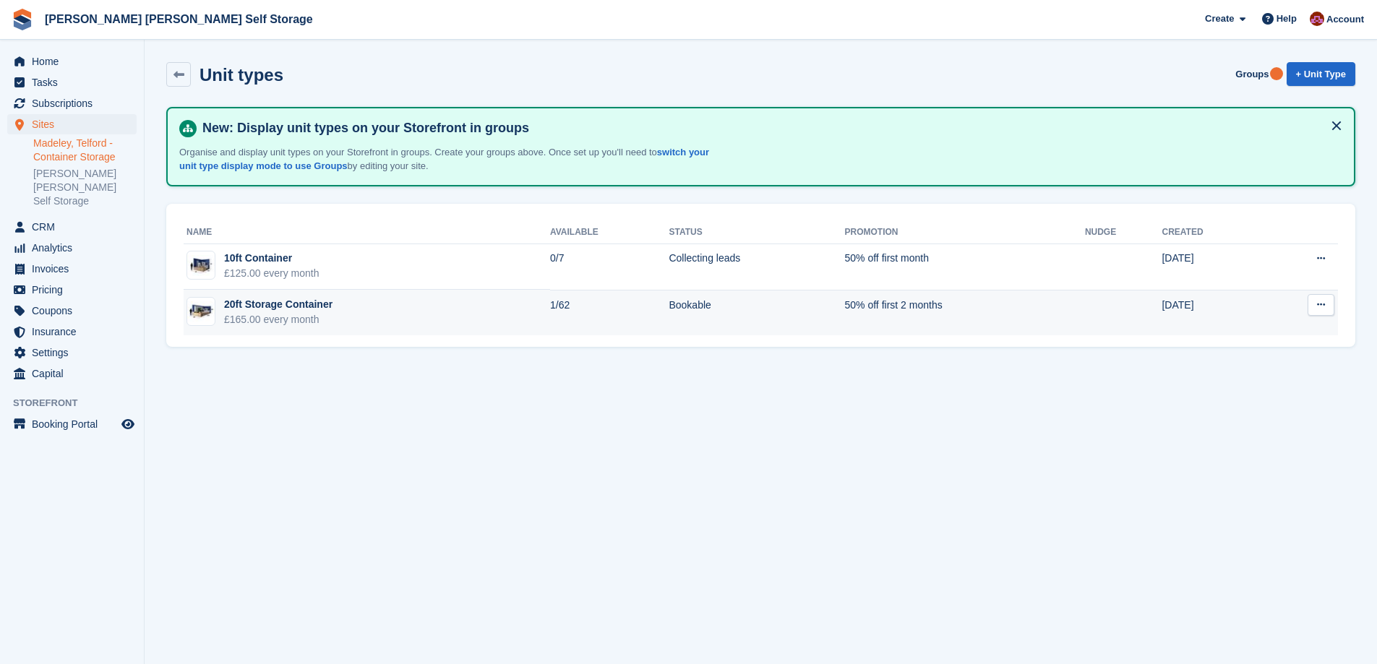
click at [274, 325] on div "£165.00 every month" at bounding box center [278, 319] width 108 height 15
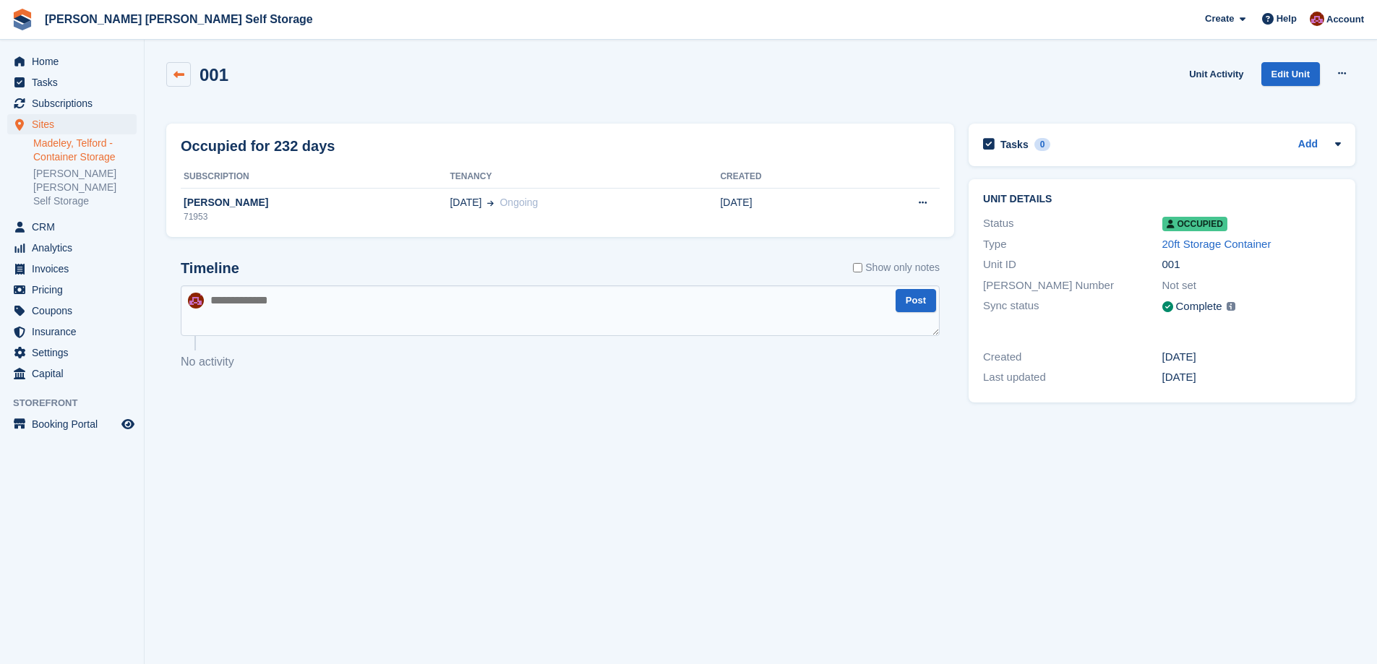
click at [170, 77] on link at bounding box center [178, 74] width 25 height 25
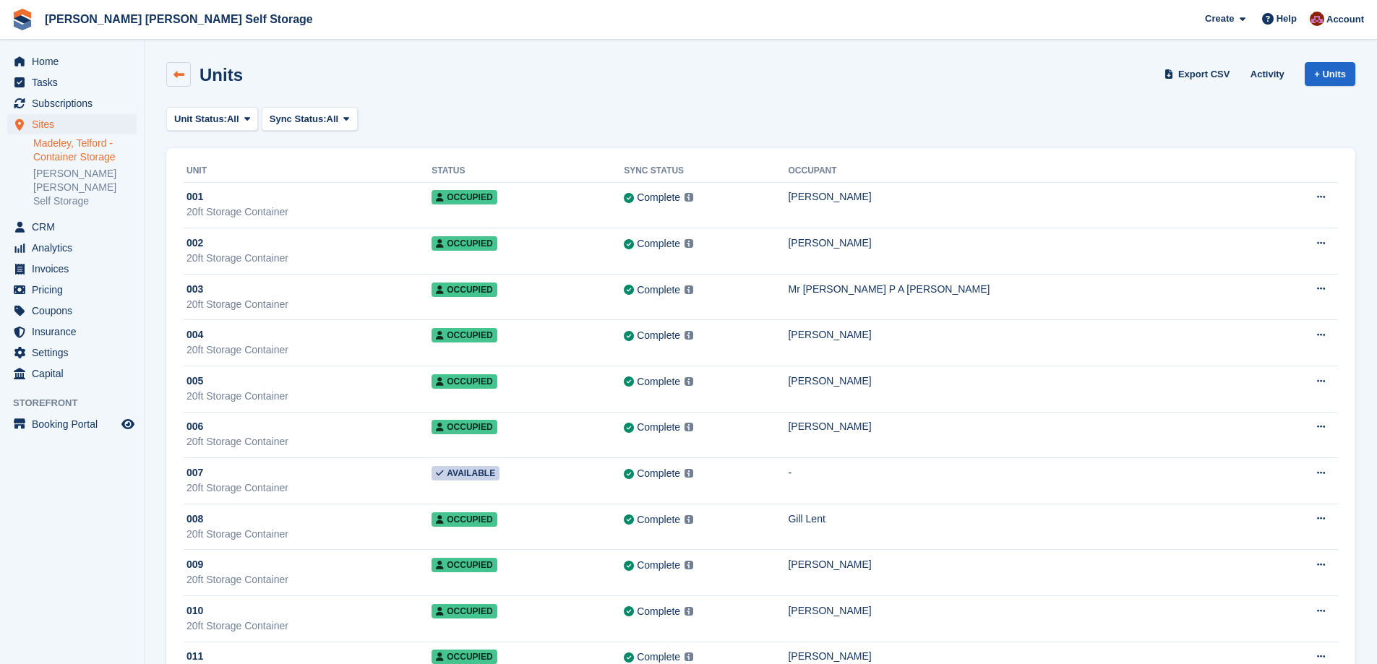
click at [168, 78] on link at bounding box center [178, 74] width 25 height 25
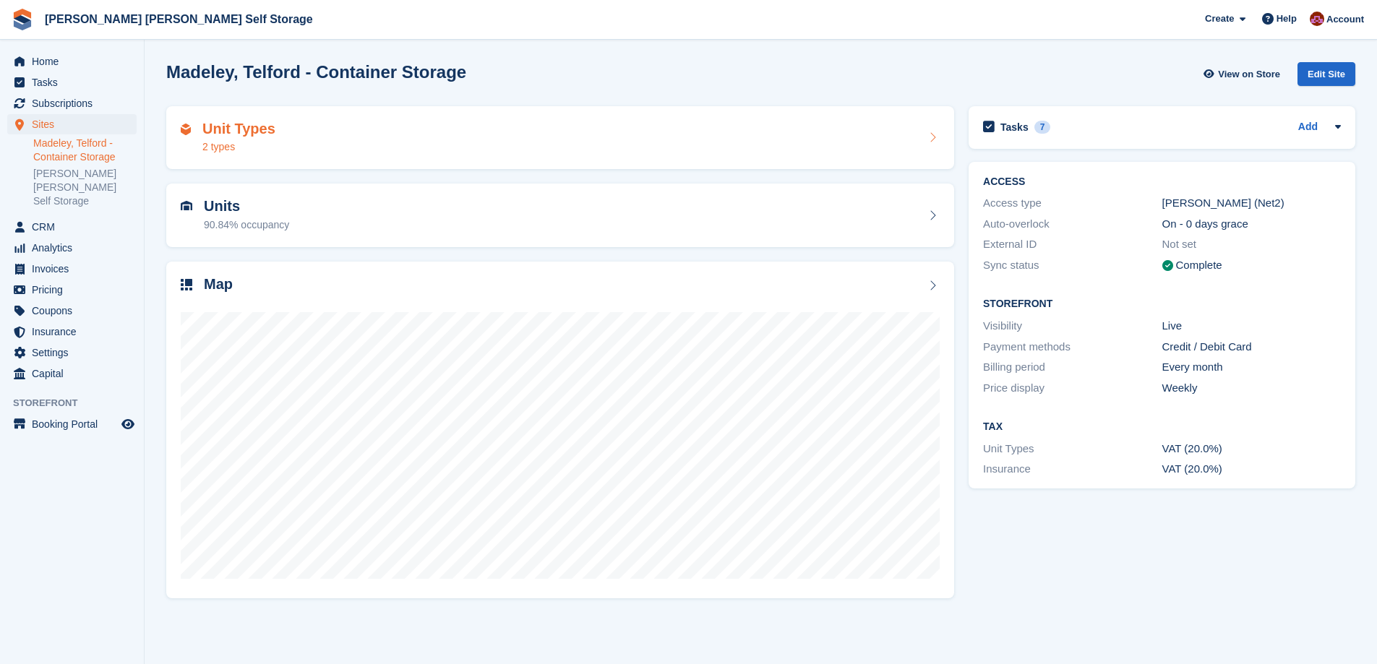
click at [425, 142] on div "Unit Types 2 types" at bounding box center [560, 138] width 759 height 35
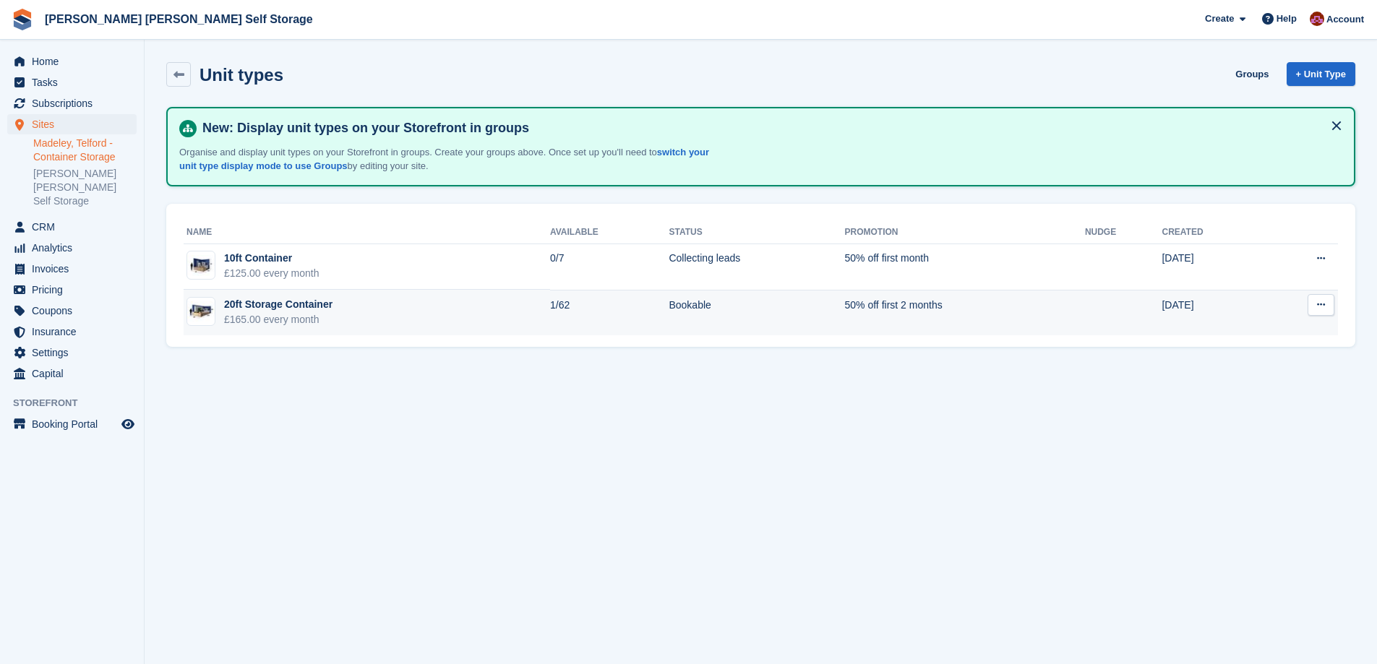
click at [237, 312] on div "20ft Storage Container" at bounding box center [278, 304] width 108 height 15
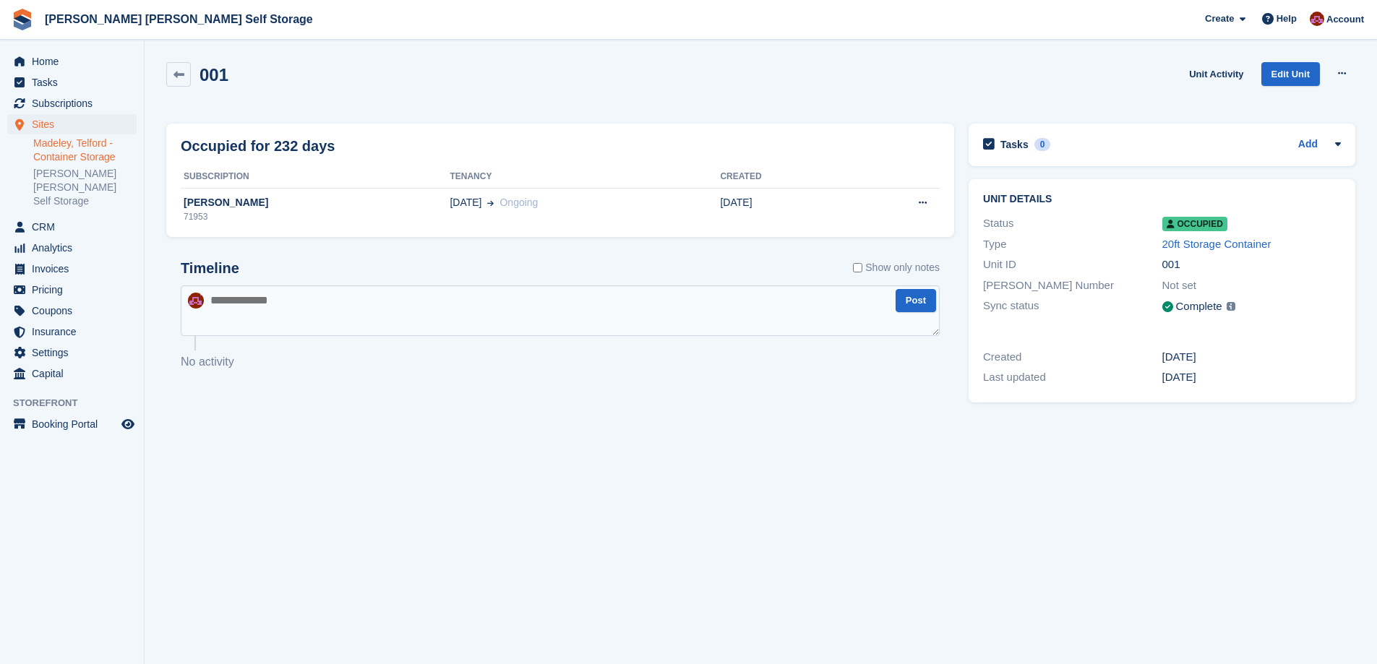
click at [166, 73] on div "001 Unit Activity Edit Unit Overlock Repossess Deallocate" at bounding box center [761, 85] width 1204 height 61
click at [179, 78] on icon at bounding box center [178, 74] width 11 height 11
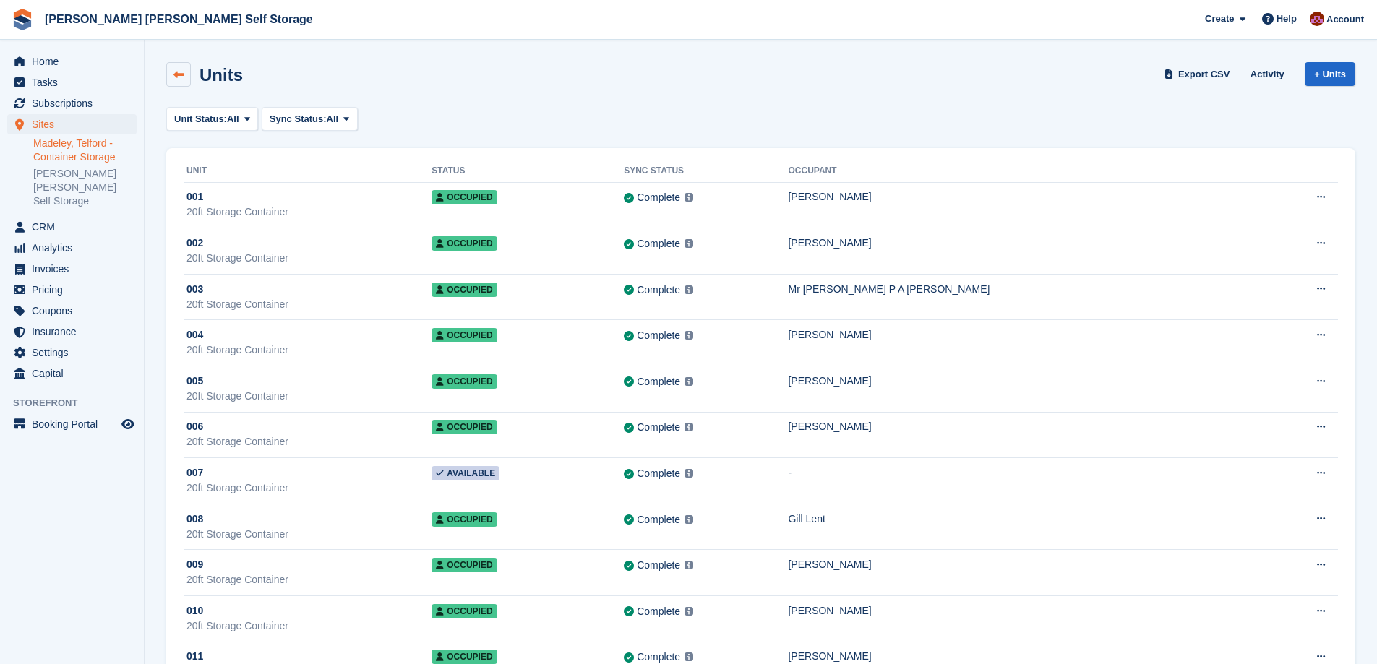
click at [173, 72] on icon at bounding box center [178, 74] width 11 height 11
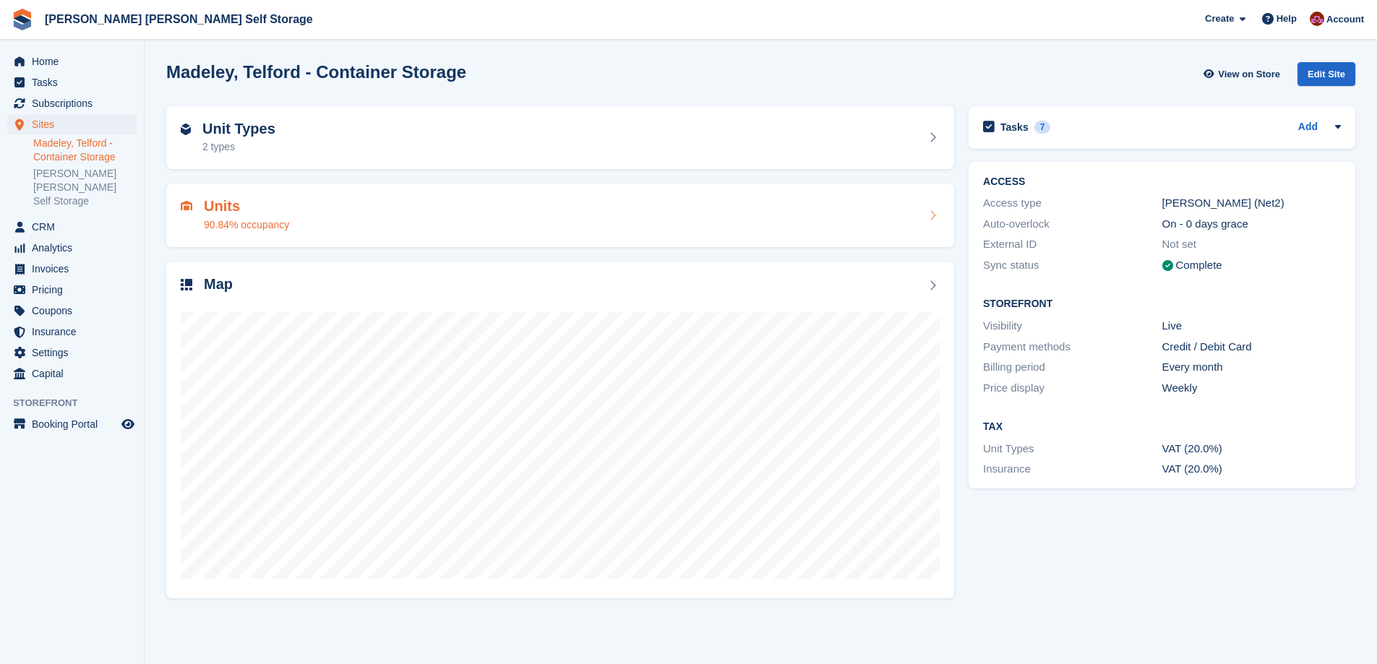
click at [489, 220] on div "Units 90.84% occupancy" at bounding box center [560, 215] width 759 height 35
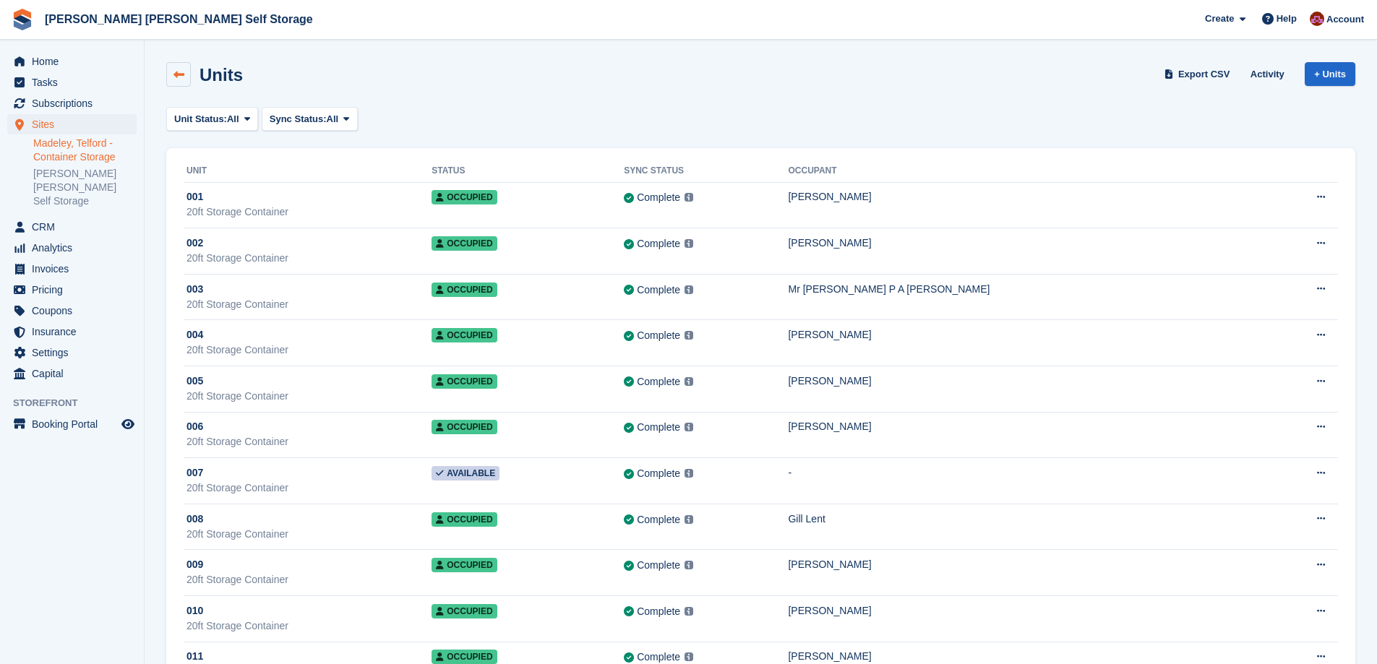
click at [187, 77] on link at bounding box center [178, 74] width 25 height 25
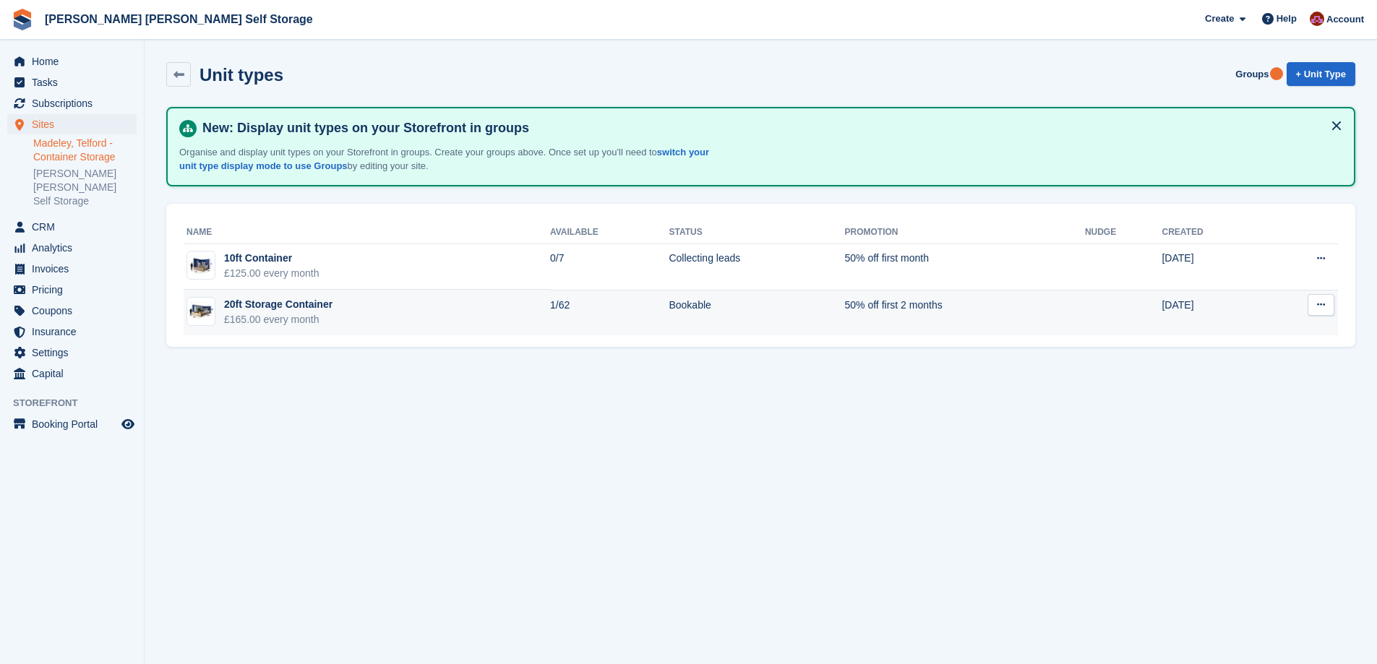
click at [1328, 310] on button at bounding box center [1321, 305] width 27 height 22
click at [1220, 330] on p "Edit unit type" at bounding box center [1265, 333] width 126 height 19
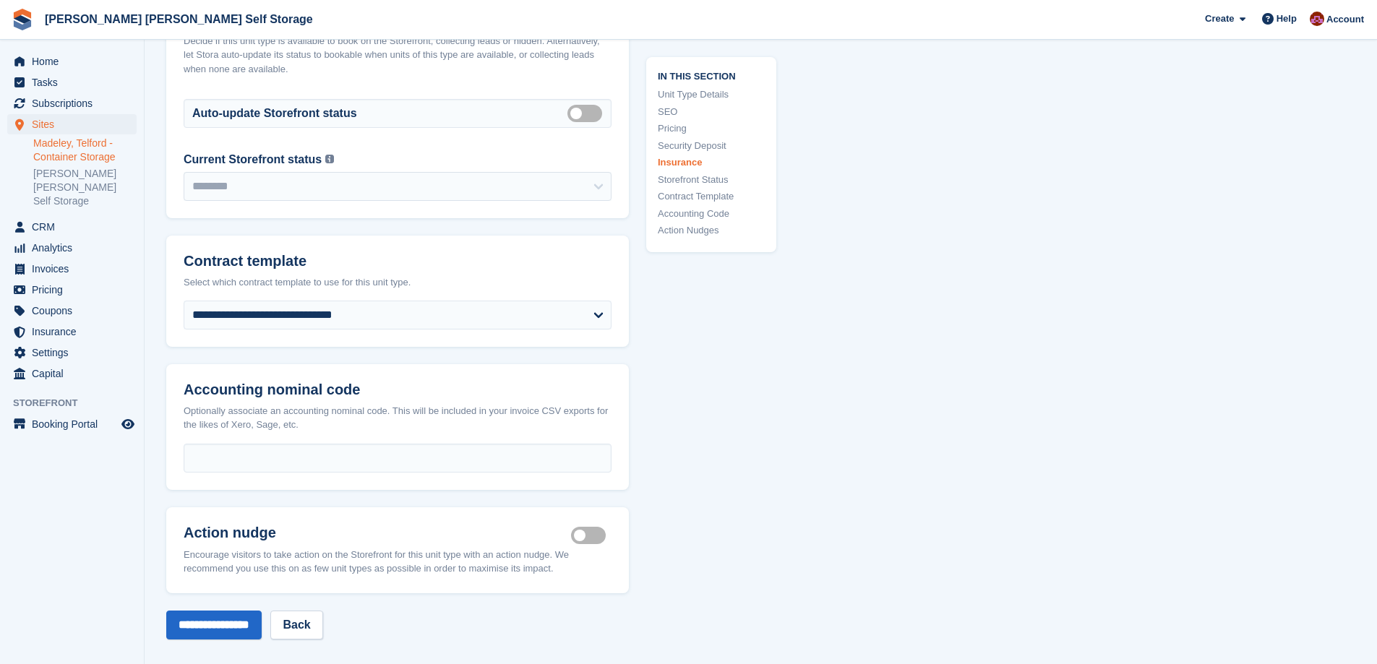
scroll to position [2229, 0]
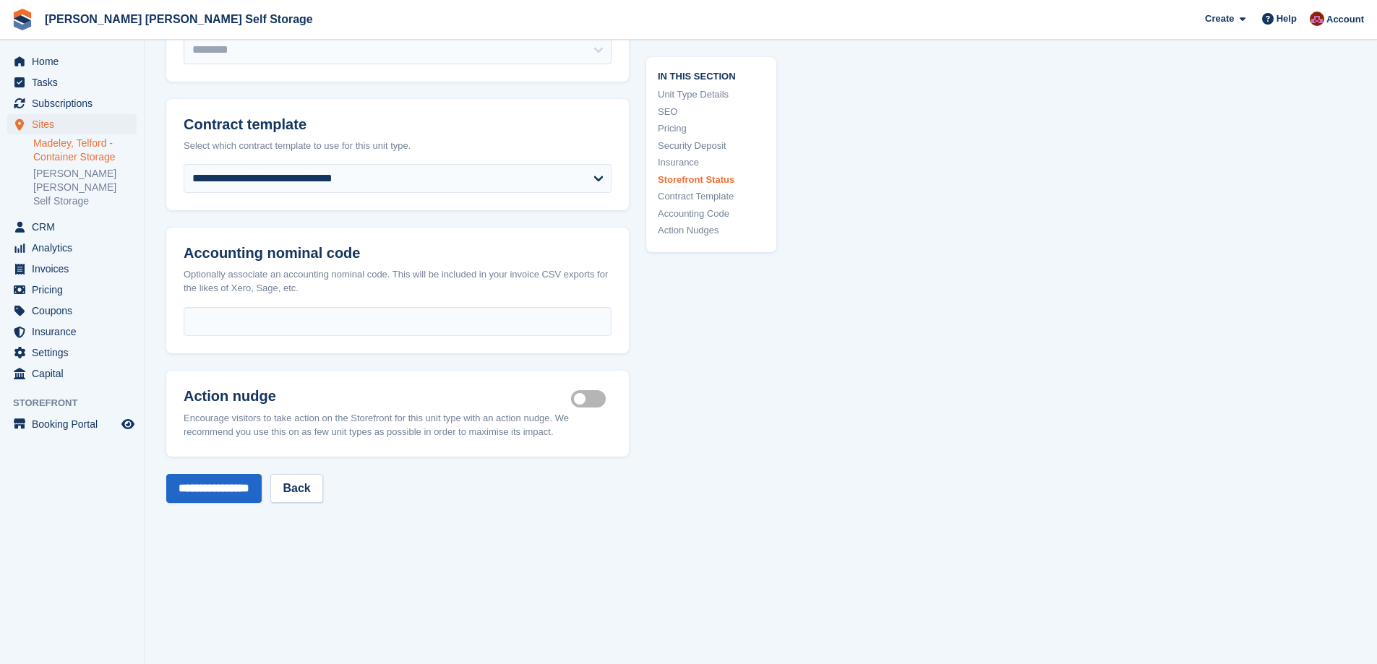
click at [589, 400] on label "Is active" at bounding box center [591, 399] width 40 height 2
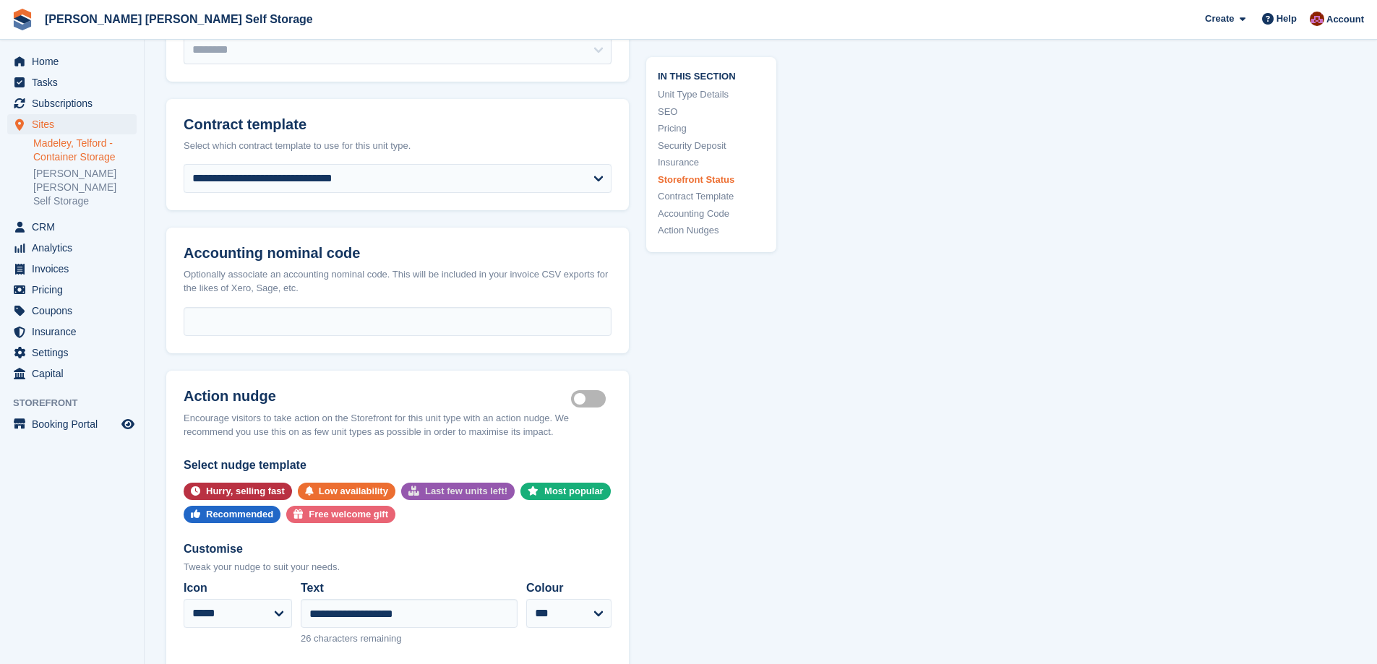
click at [451, 500] on div "Last few units left!" at bounding box center [466, 491] width 82 height 17
select select "*****"
type input "**********"
select select "******"
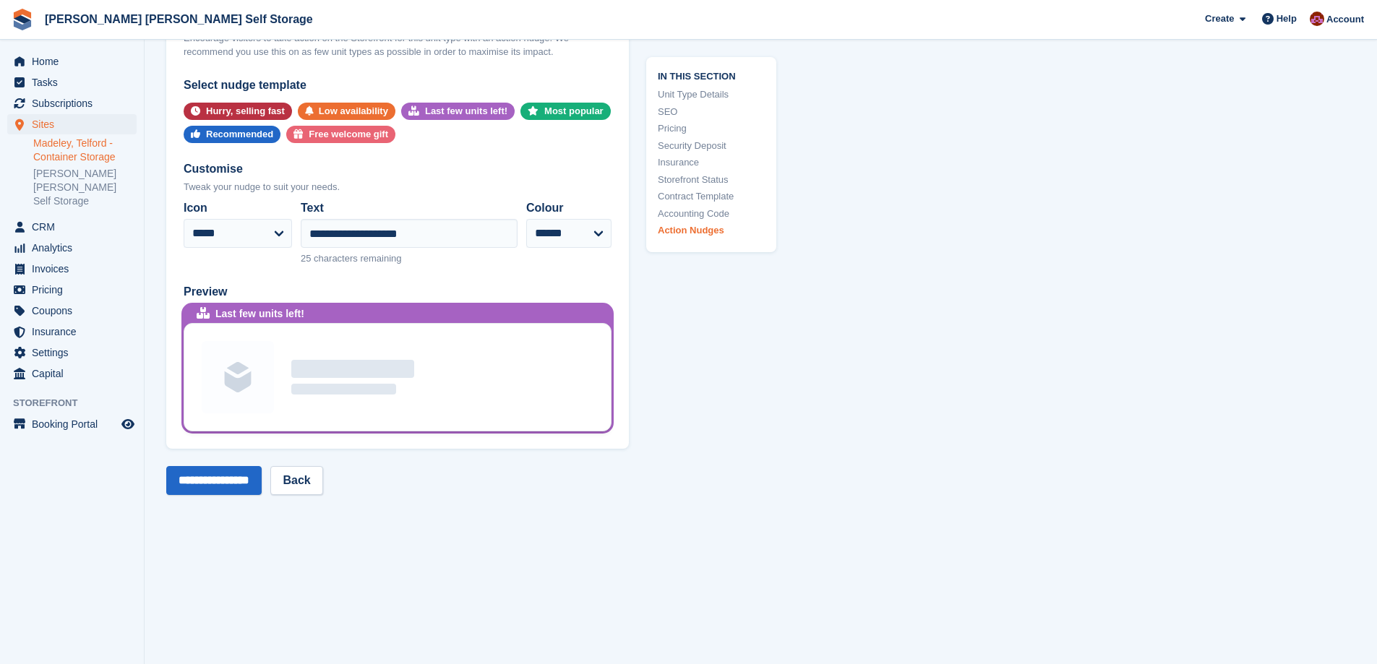
scroll to position [2663, 0]
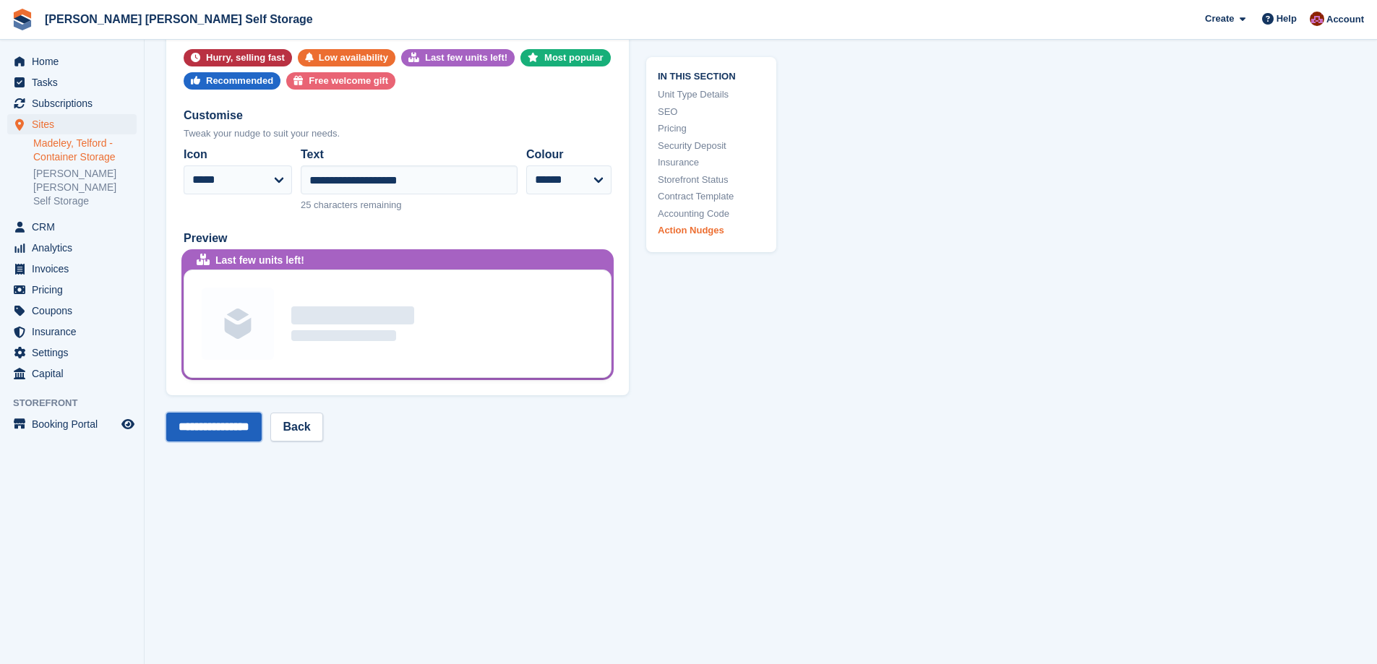
click at [199, 442] on input "**********" at bounding box center [213, 427] width 95 height 29
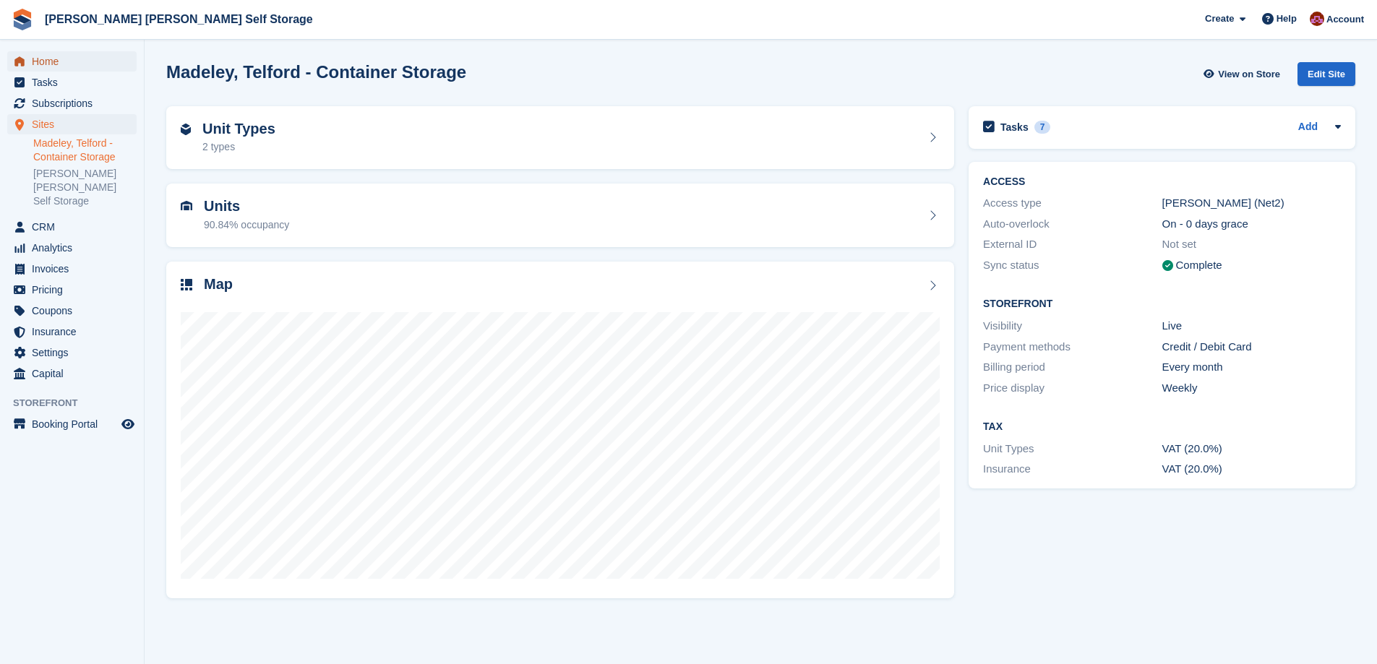
click at [45, 61] on span "Home" at bounding box center [75, 61] width 87 height 20
